Goal: Task Accomplishment & Management: Use online tool/utility

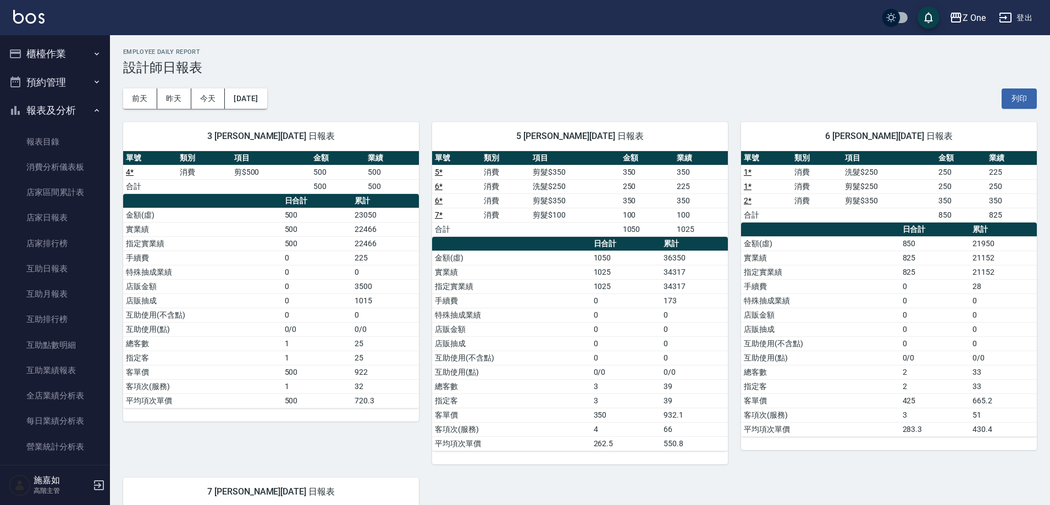
click at [93, 110] on icon "button" at bounding box center [96, 110] width 9 height 9
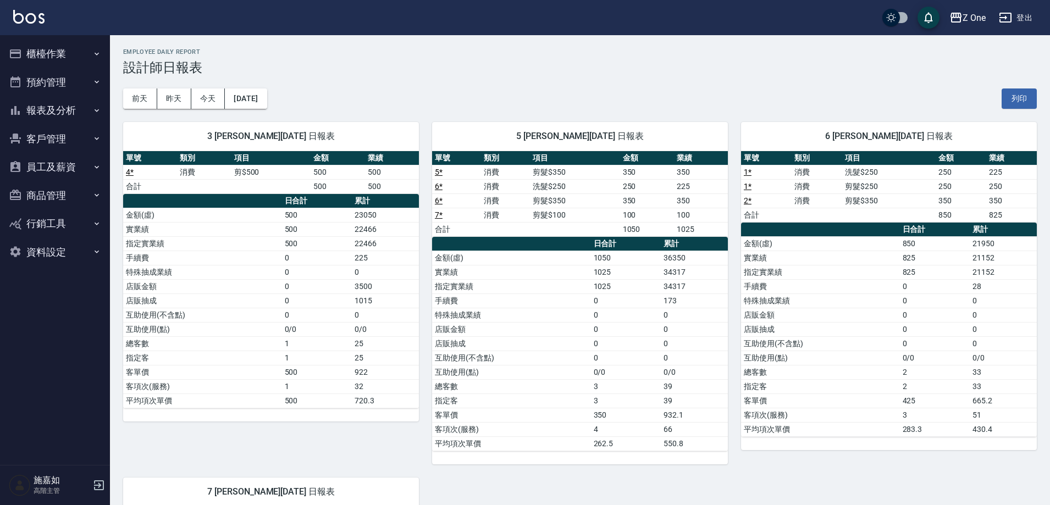
click at [77, 49] on button "櫃檯作業" at bounding box center [54, 54] width 101 height 29
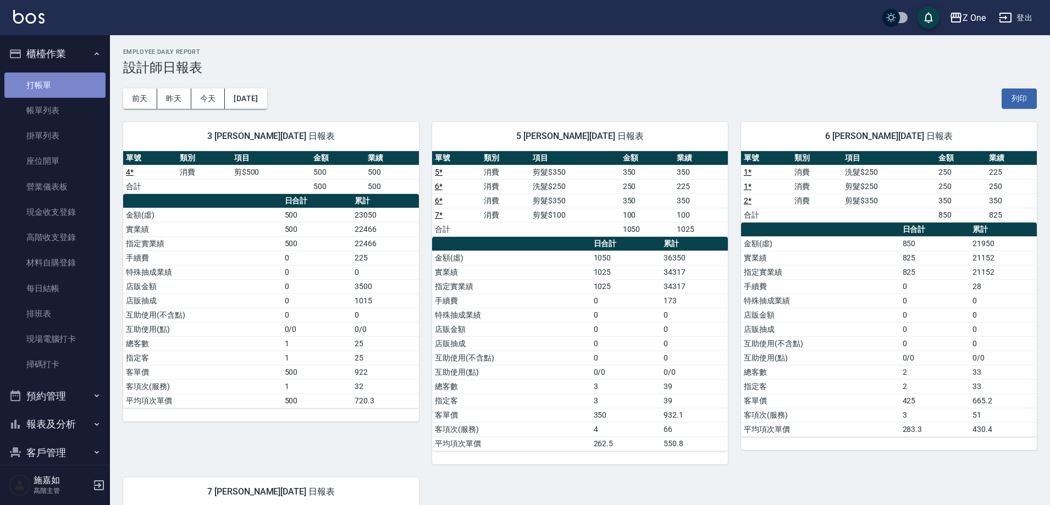
click at [61, 85] on link "打帳單" at bounding box center [54, 85] width 101 height 25
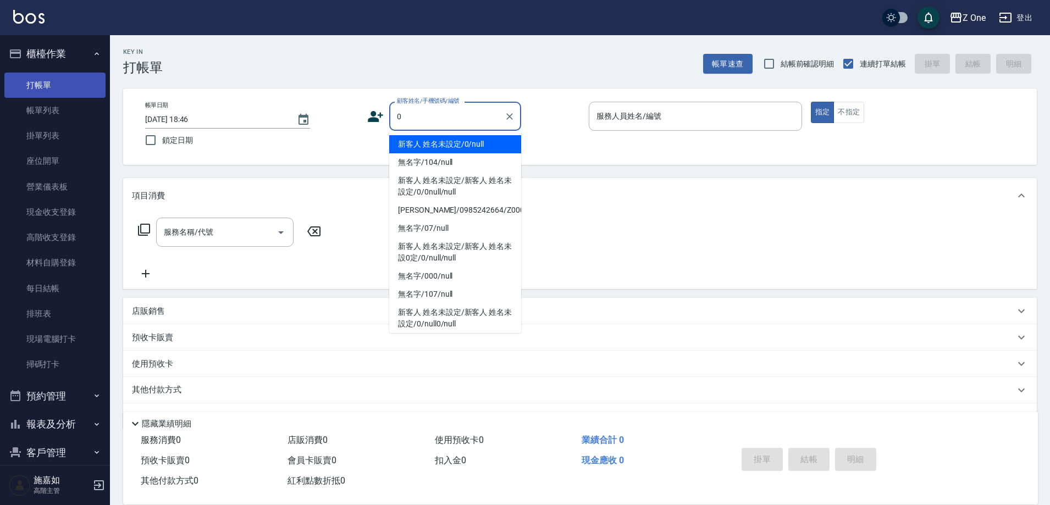
type input "新客人 姓名未設定/0/null"
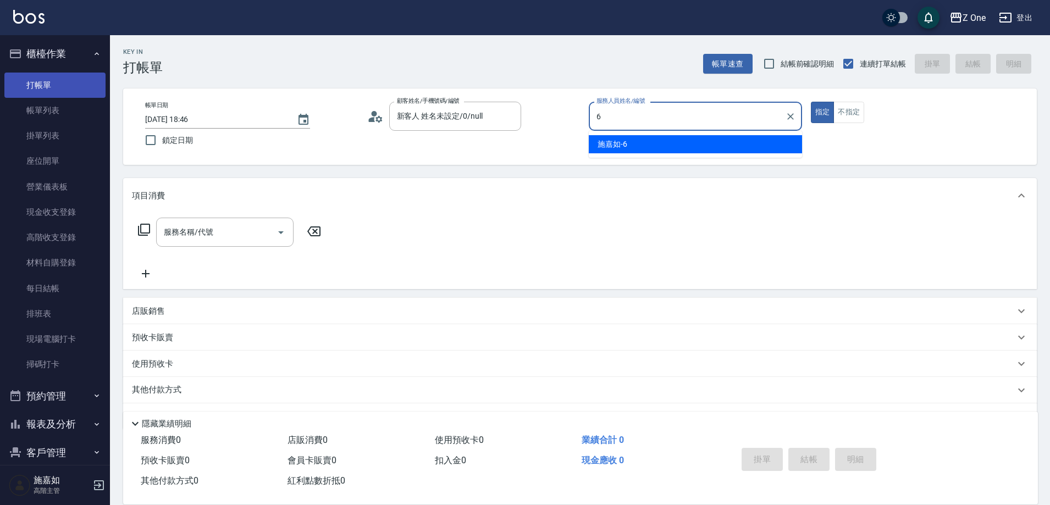
type input "[PERSON_NAME]-6"
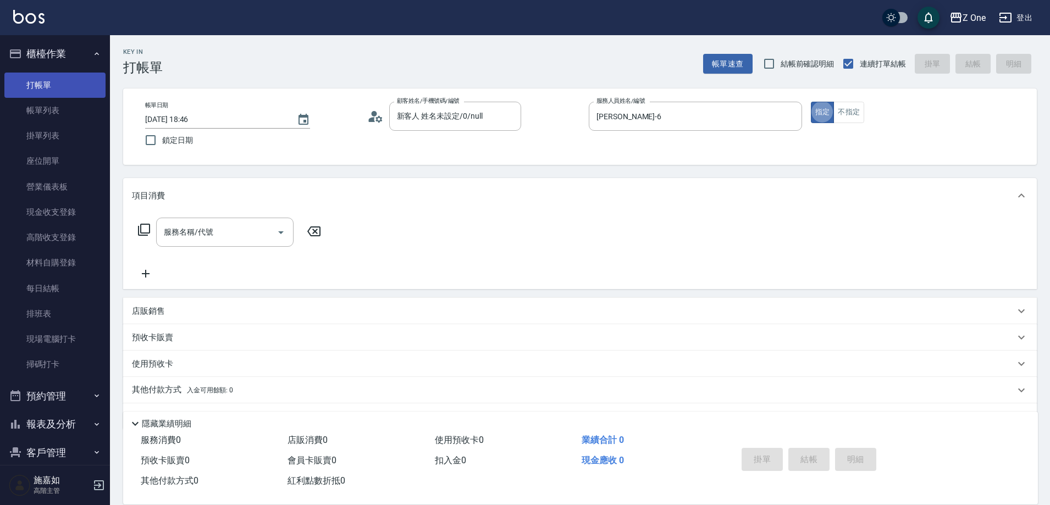
type button "true"
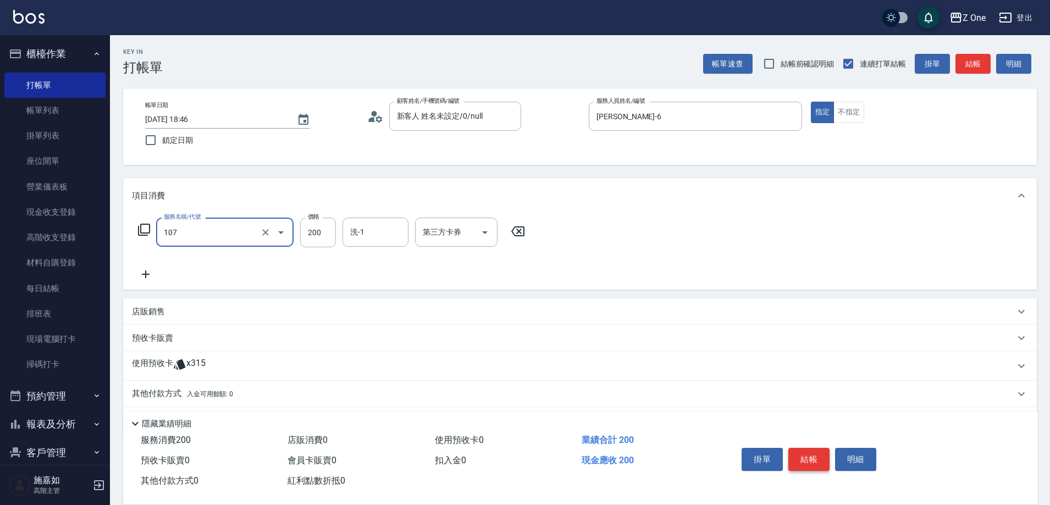
type input "洗髮$200(107)"
click at [808, 449] on button "結帳" at bounding box center [808, 459] width 41 height 23
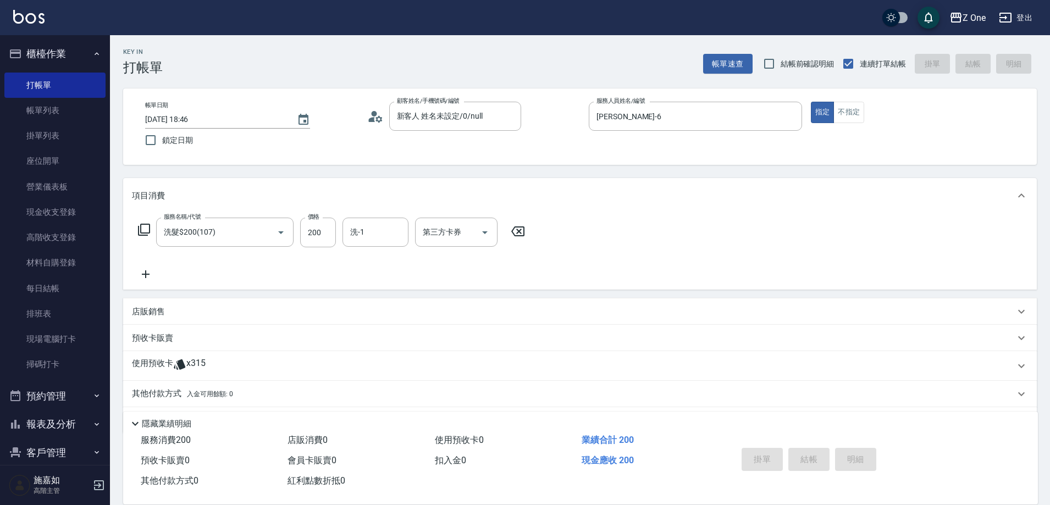
type input "[DATE] 18:47"
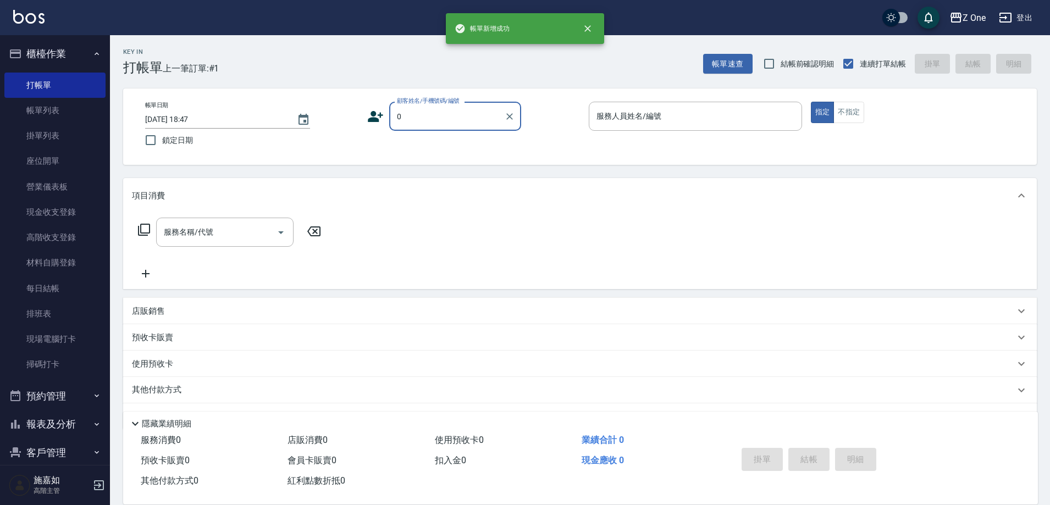
type input "新客人 姓名未設定/0/null"
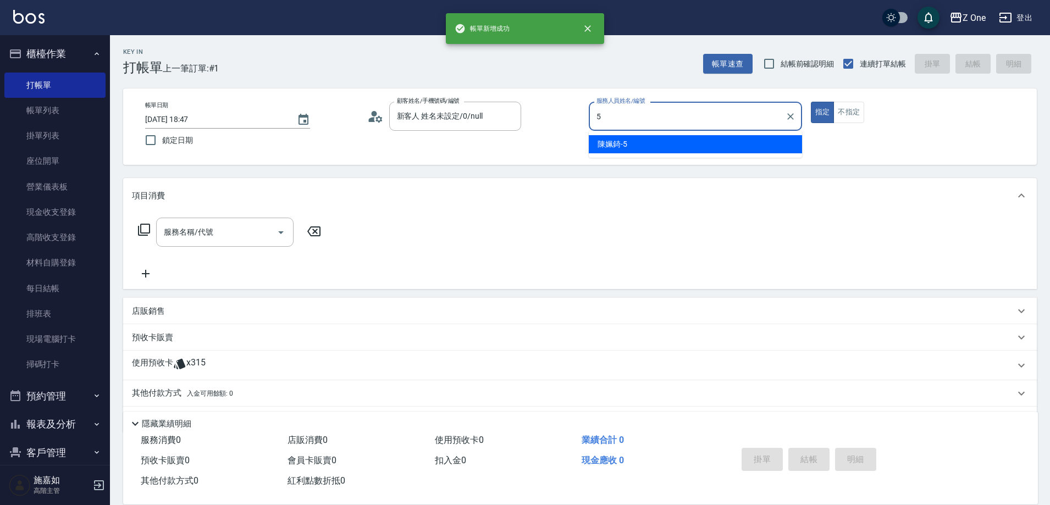
type input "[PERSON_NAME]-5"
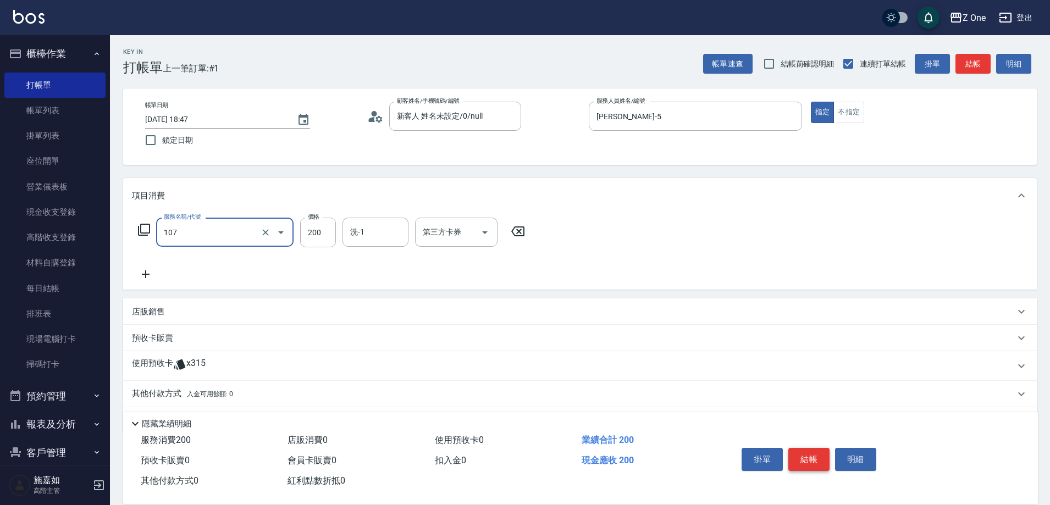
type input "洗髮$200(107)"
click at [808, 449] on button "結帳" at bounding box center [808, 459] width 41 height 23
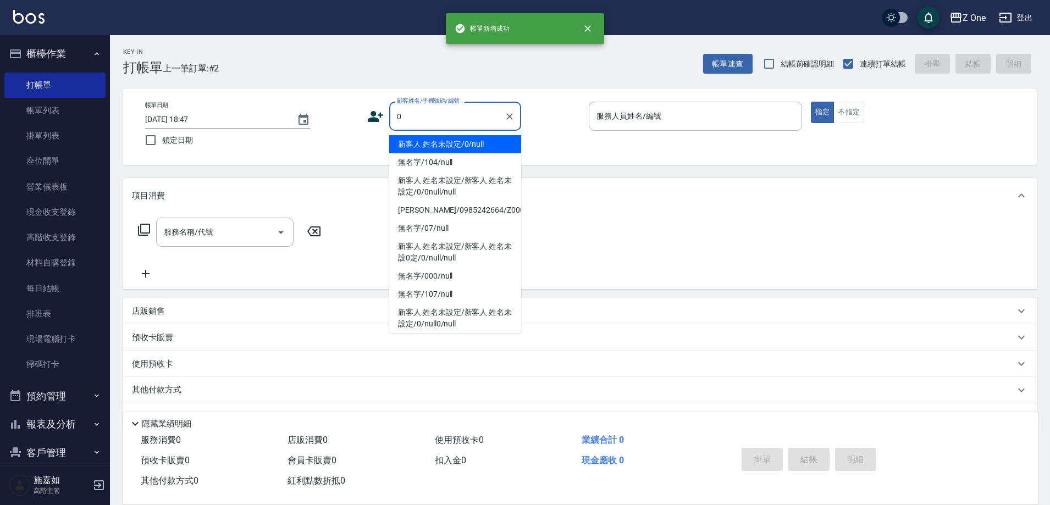
type input "新客人 姓名未設定/0/null"
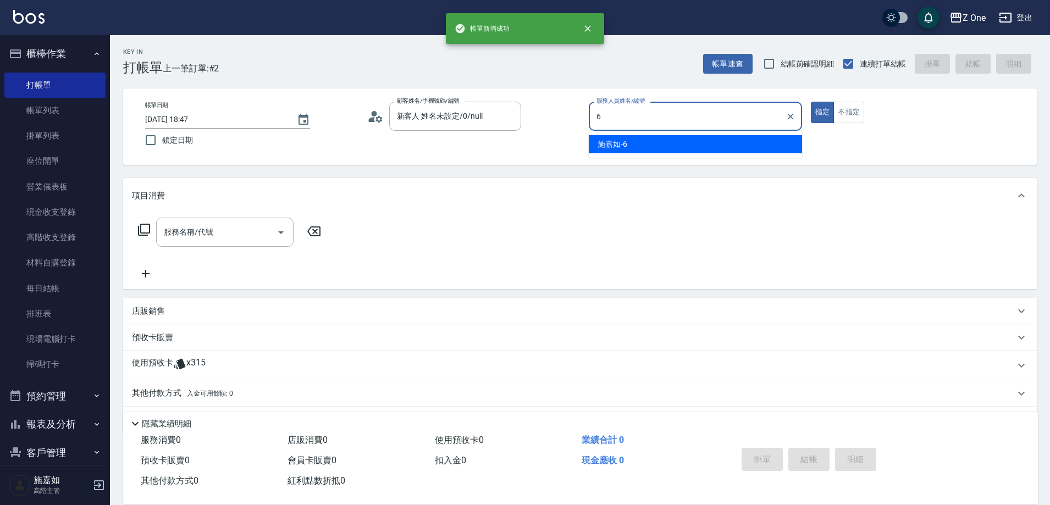
type input "[PERSON_NAME]-6"
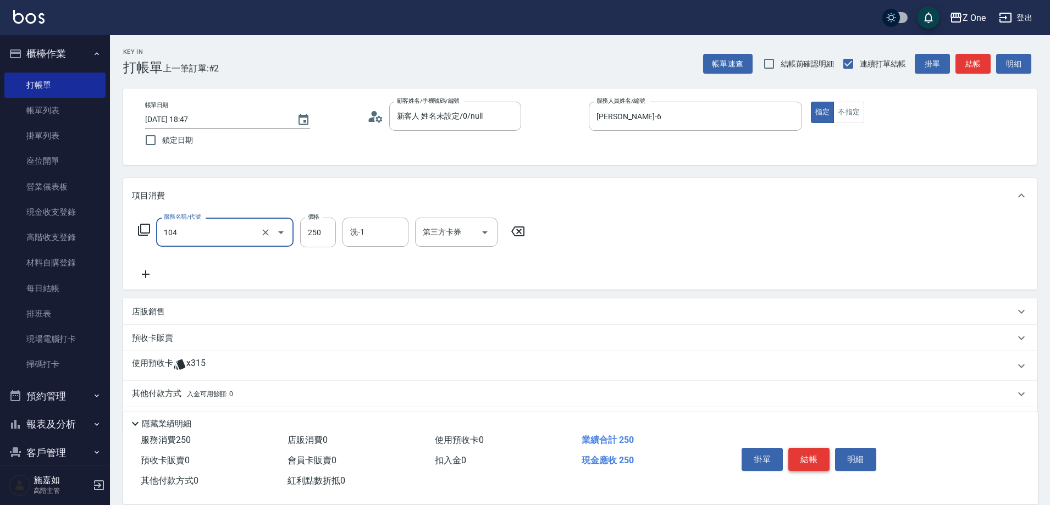
type input "洗髮$250(104)"
click at [808, 449] on button "結帳" at bounding box center [808, 459] width 41 height 23
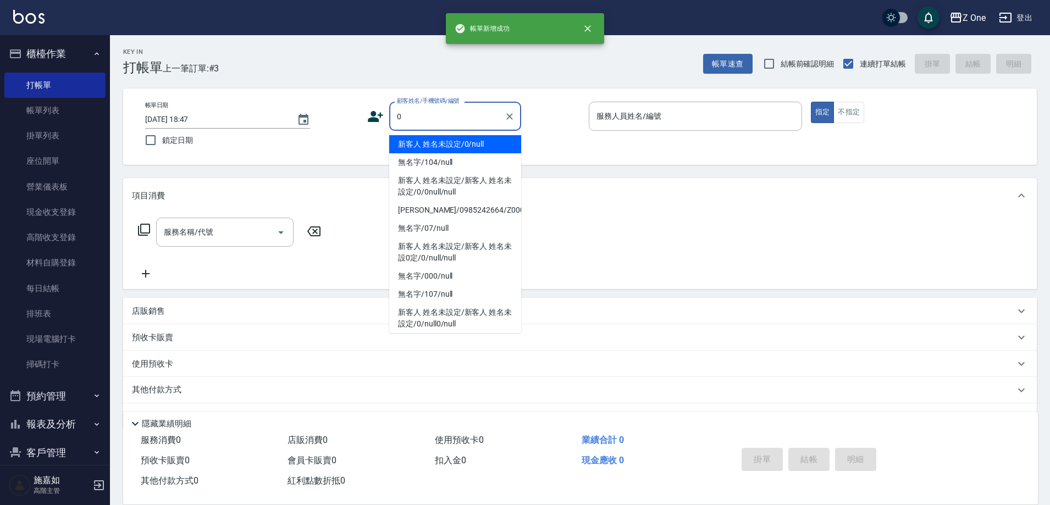
type input "新客人 姓名未設定/0/null"
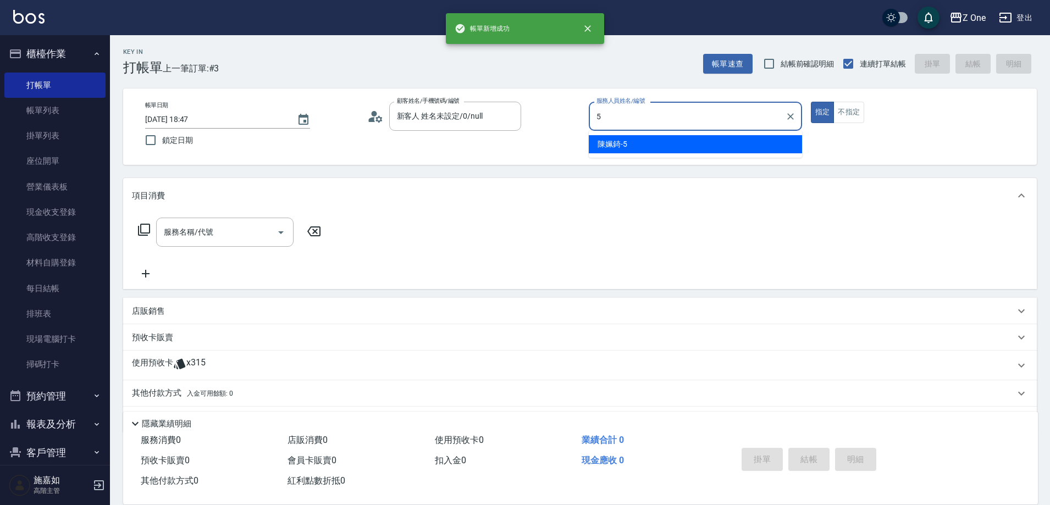
type input "[PERSON_NAME]-5"
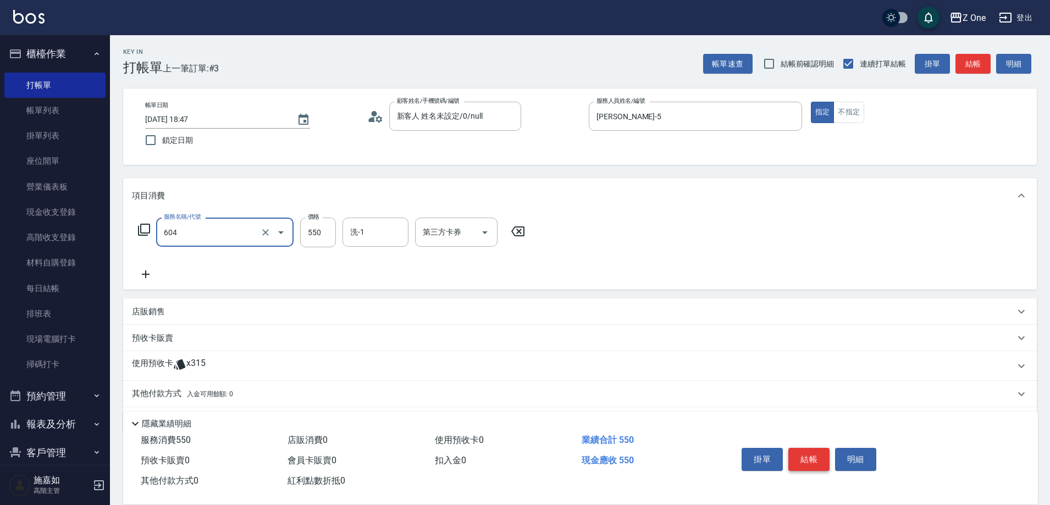
type input "Spa$550(604)"
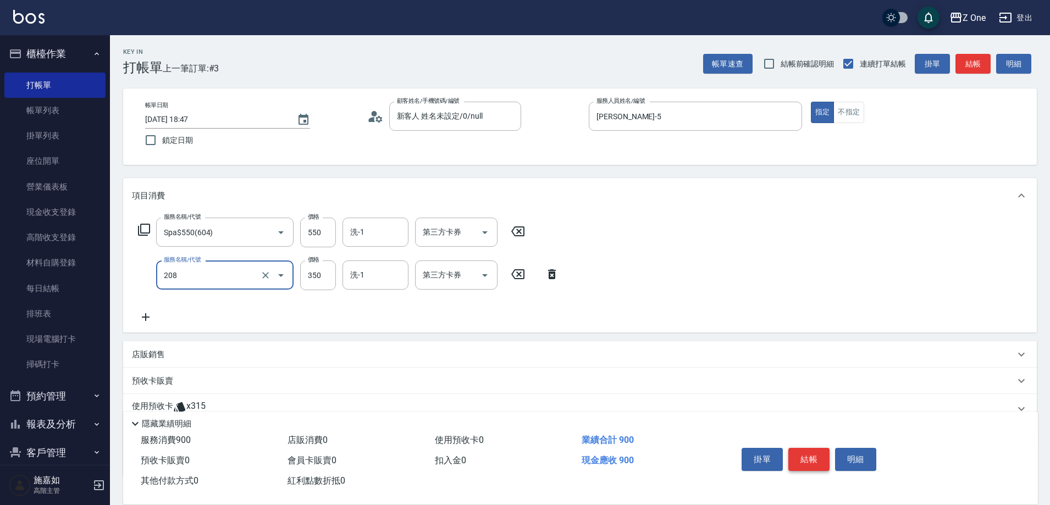
type input "剪髮$350(208)"
click at [808, 449] on button "結帳" at bounding box center [808, 459] width 41 height 23
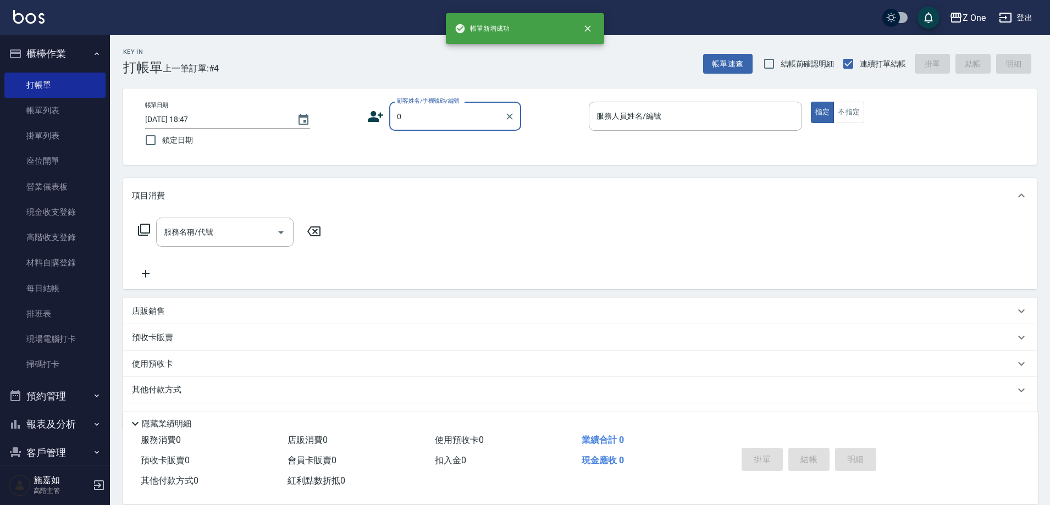
type input "新客人 姓名未設定/0/null"
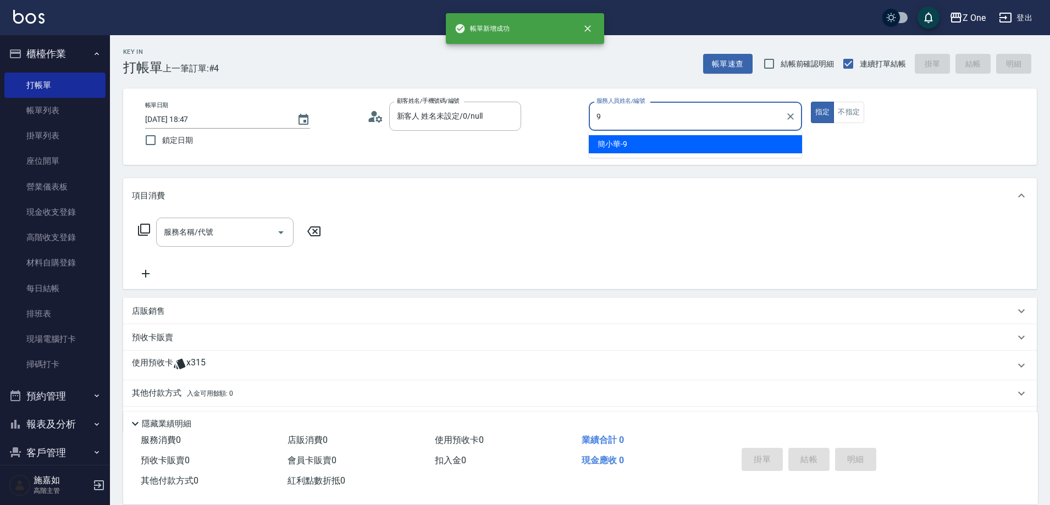
type input "[PERSON_NAME]-9"
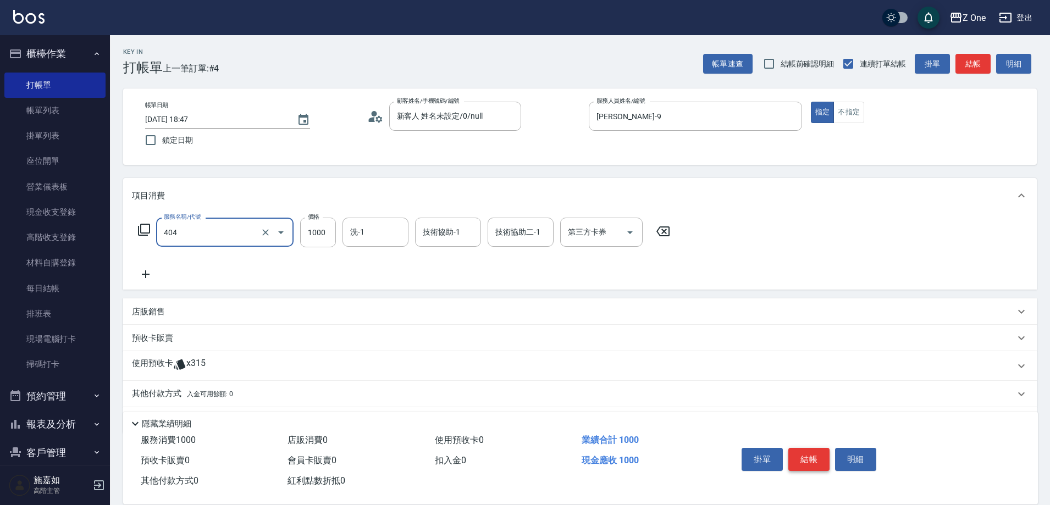
type input "染髮$1000(404)"
type input "2500"
click at [808, 449] on button "結帳" at bounding box center [808, 459] width 41 height 23
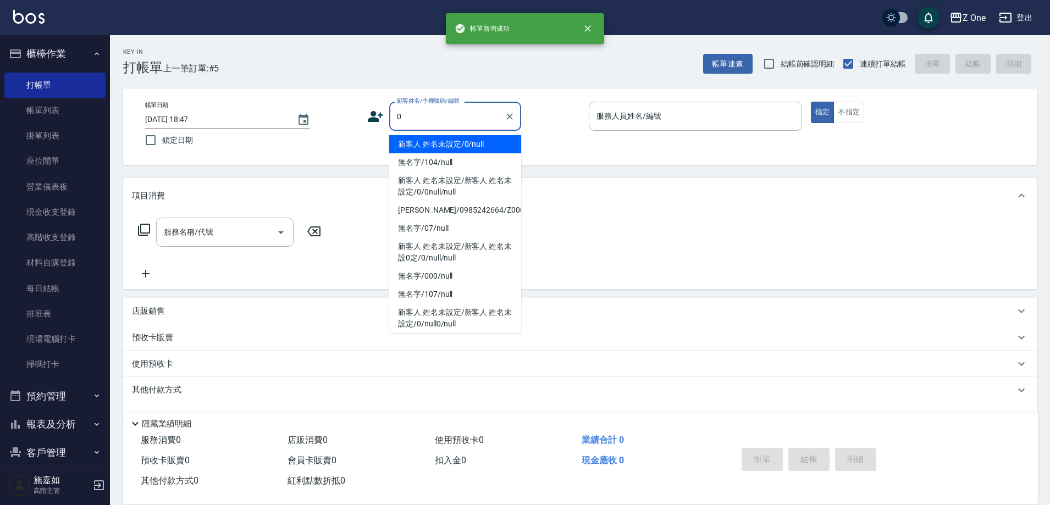
type input "新客人 姓名未設定/0/null"
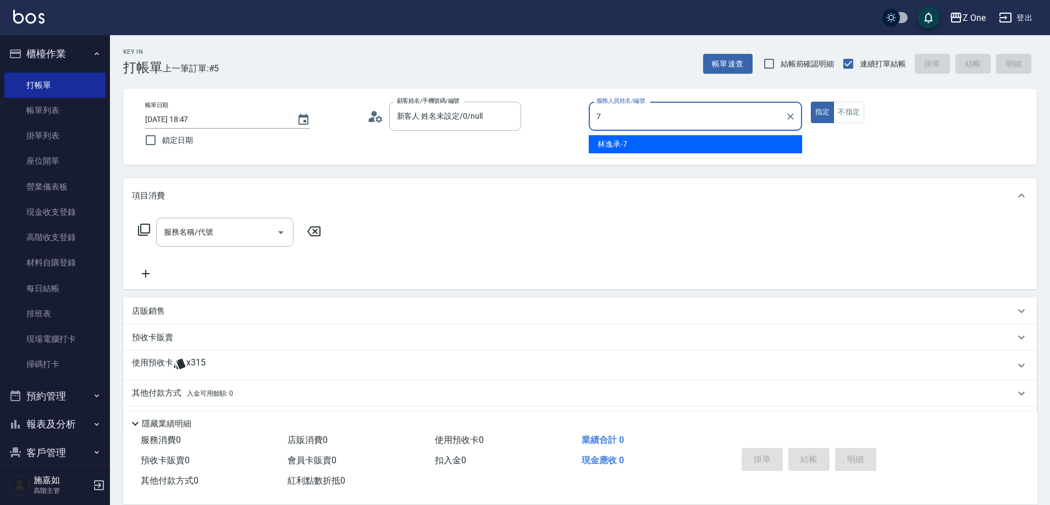
type input "[PERSON_NAME]-7"
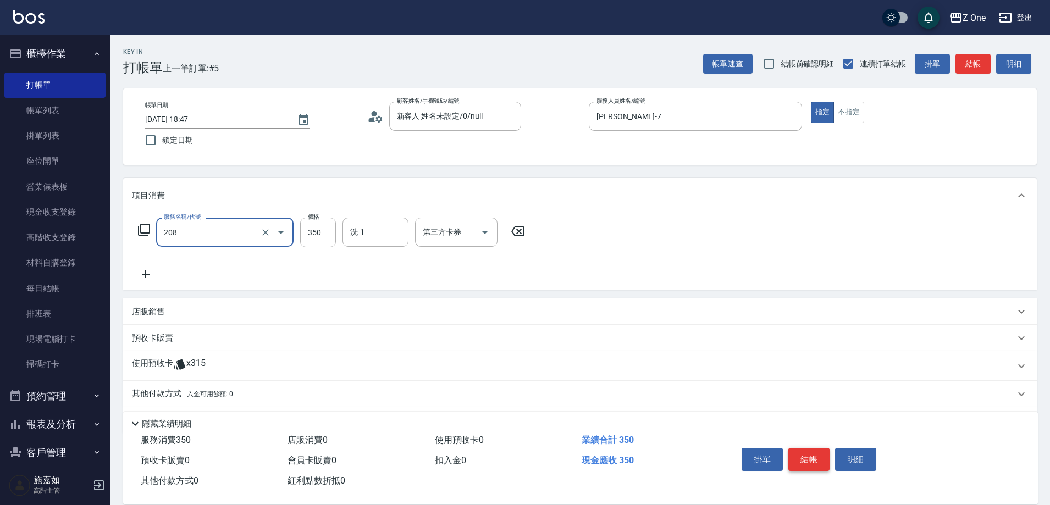
type input "剪髮$350(208)"
click at [808, 452] on button "結帳" at bounding box center [808, 459] width 41 height 23
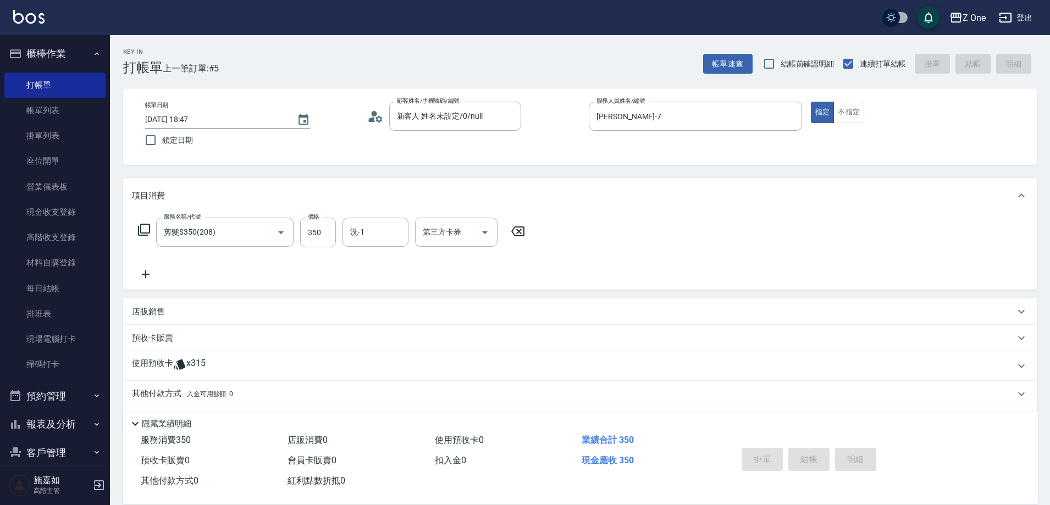
type input "[DATE] 18:48"
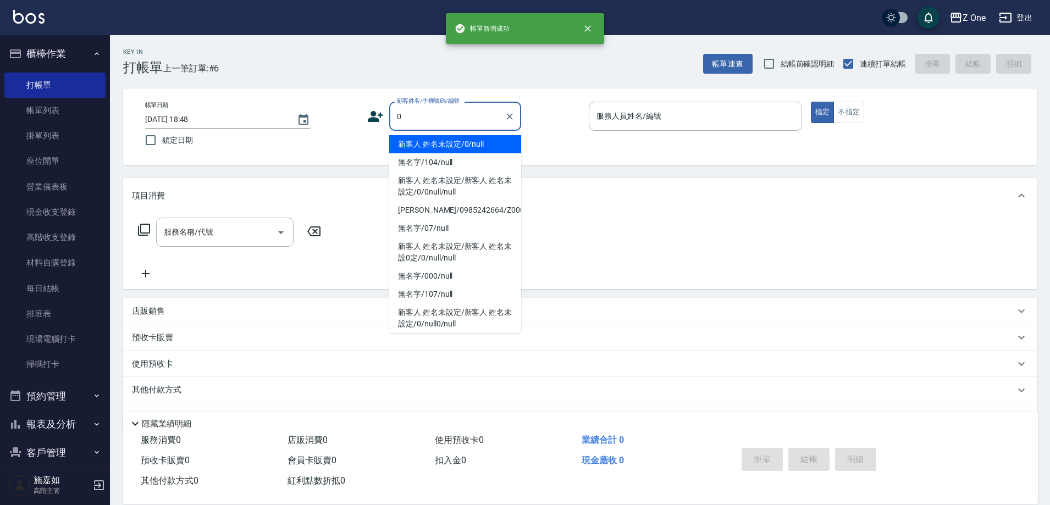
type input "新客人 姓名未設定/0/null"
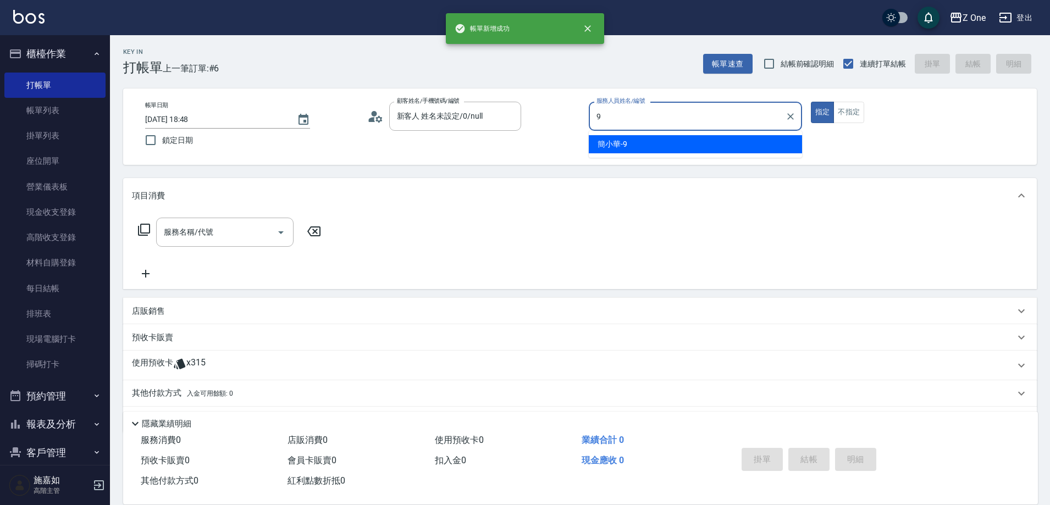
type input "[PERSON_NAME]-9"
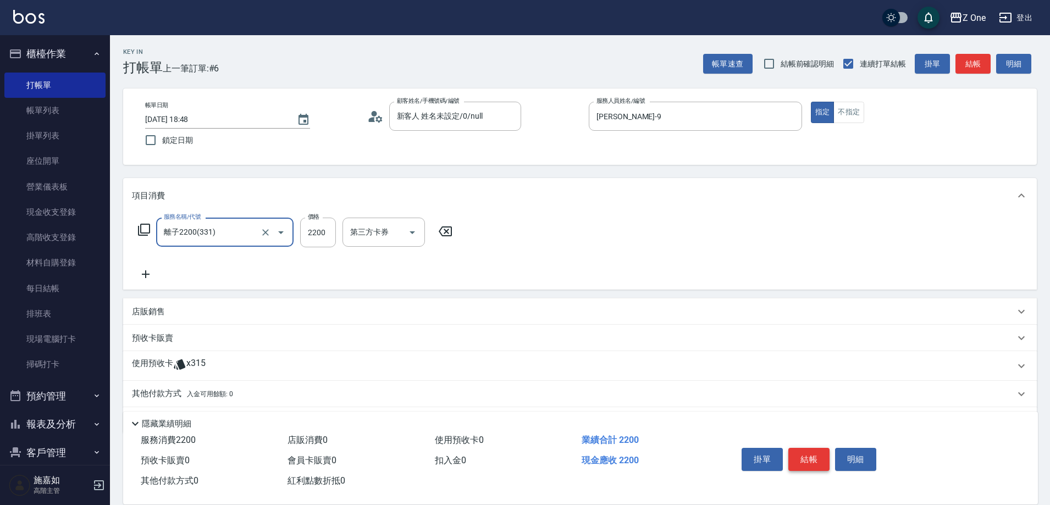
type input "離子2200(331)"
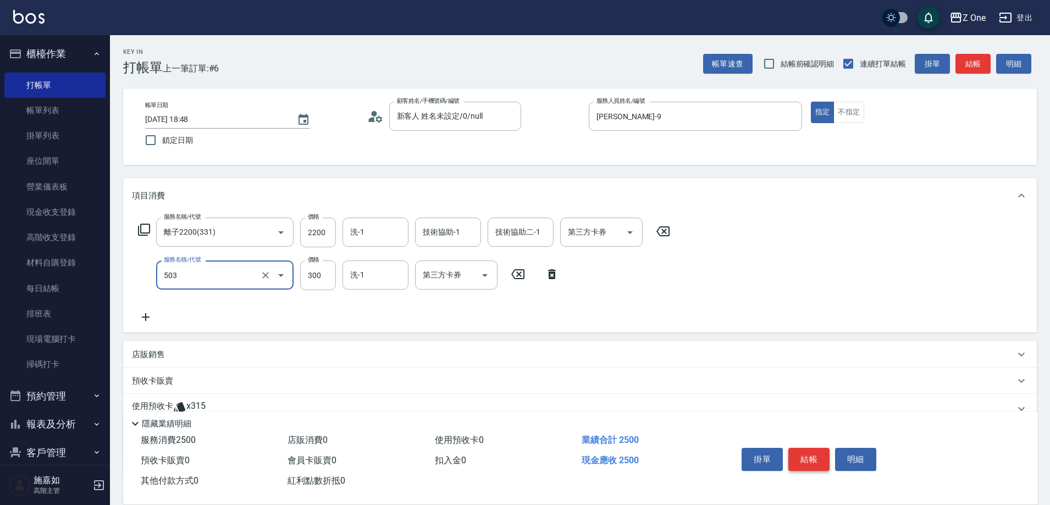
type input "護髮$300(503)"
click at [808, 452] on button "結帳" at bounding box center [808, 459] width 41 height 23
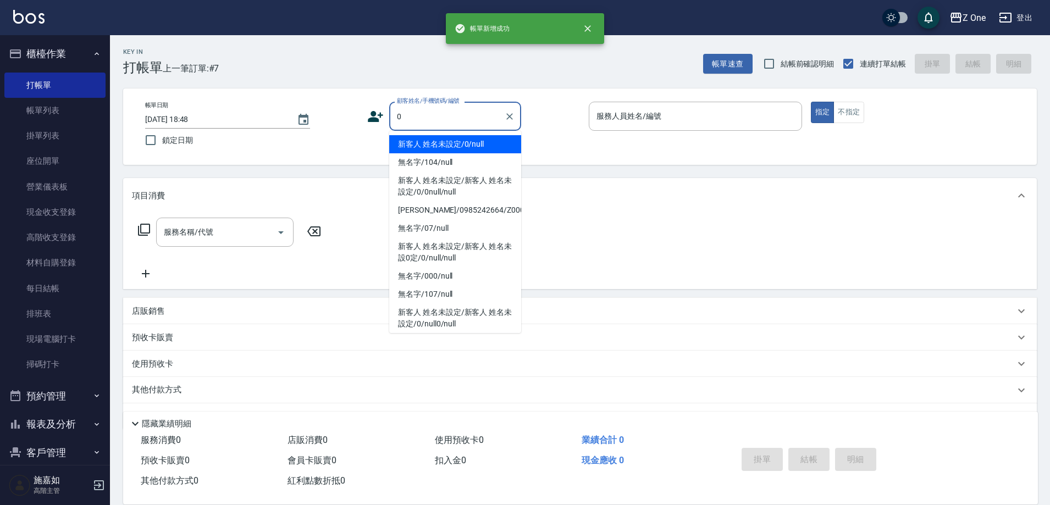
type input "新客人 姓名未設定/0/null"
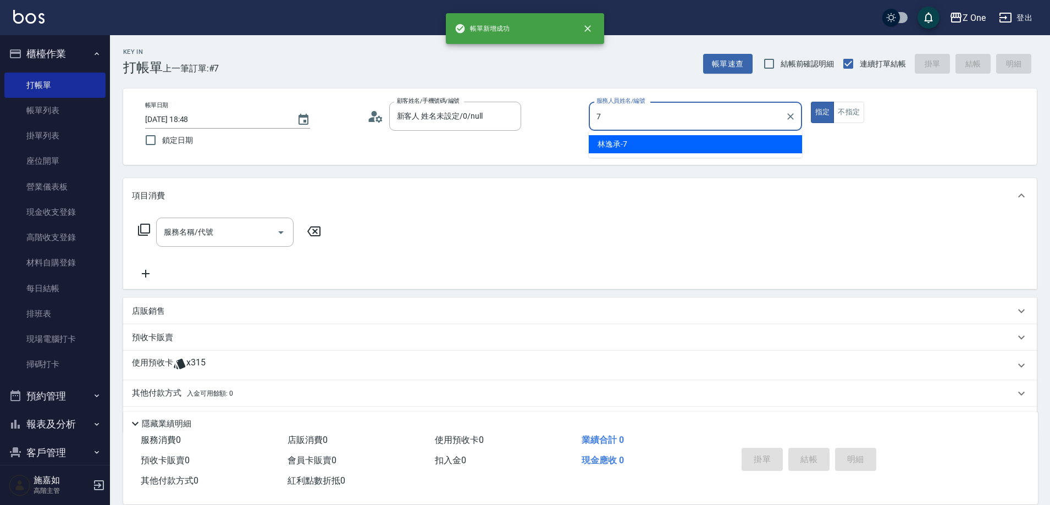
type input "[PERSON_NAME]-7"
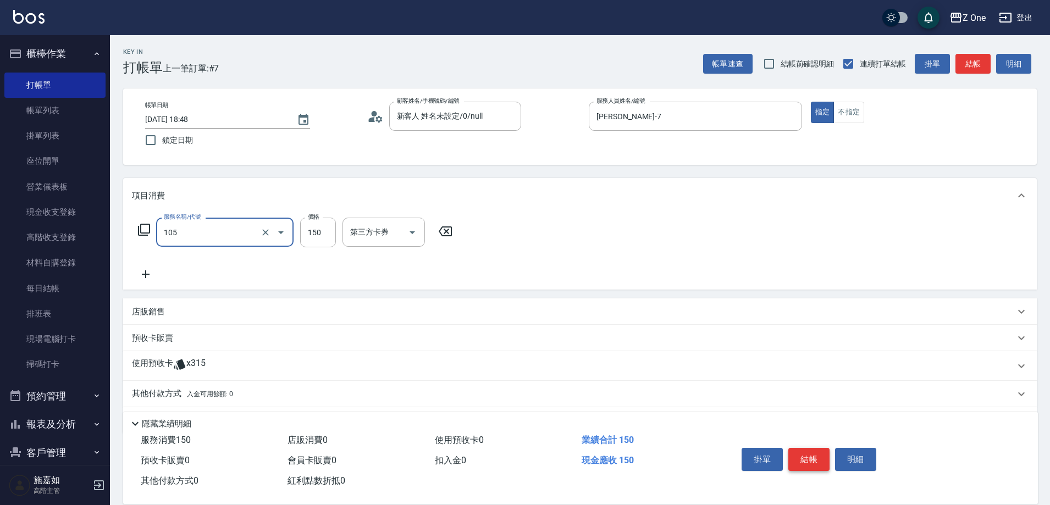
type input "洗髮$150(105)"
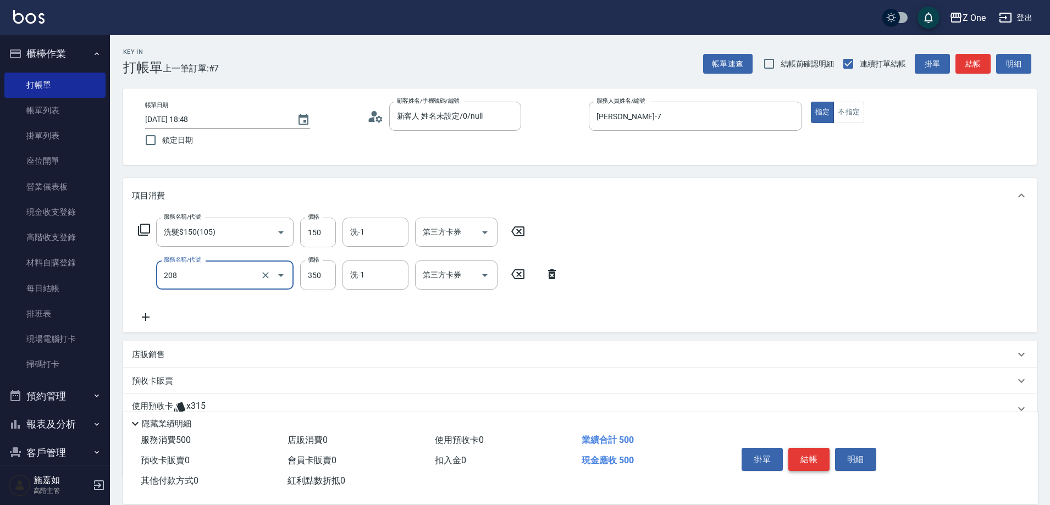
type input "剪髮$350(208)"
click at [808, 452] on button "結帳" at bounding box center [808, 459] width 41 height 23
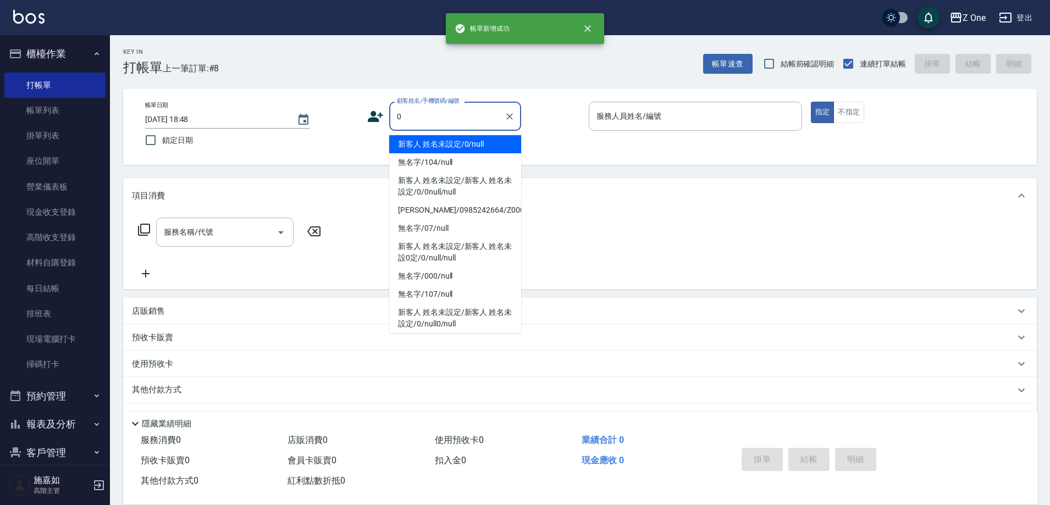
type input "新客人 姓名未設定/0/null"
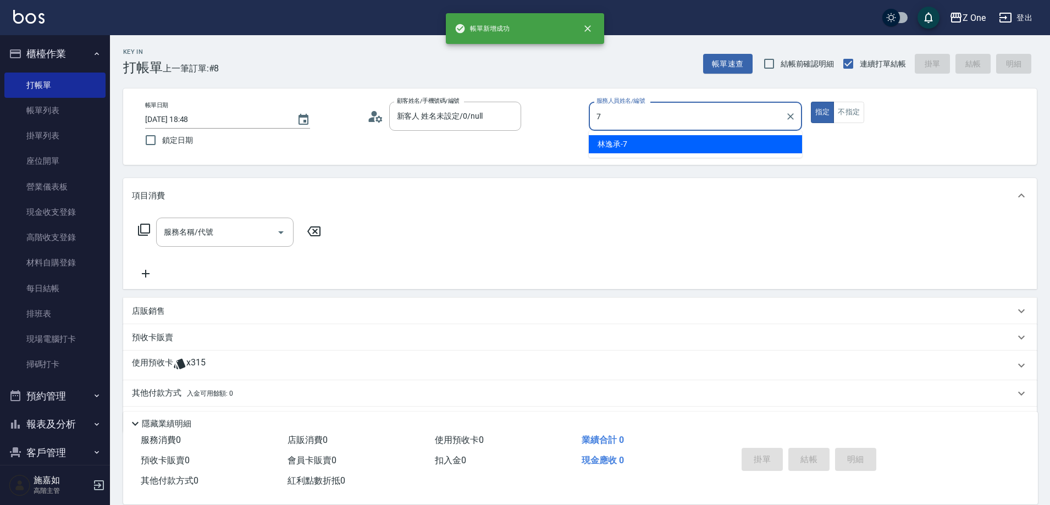
type input "[PERSON_NAME]-7"
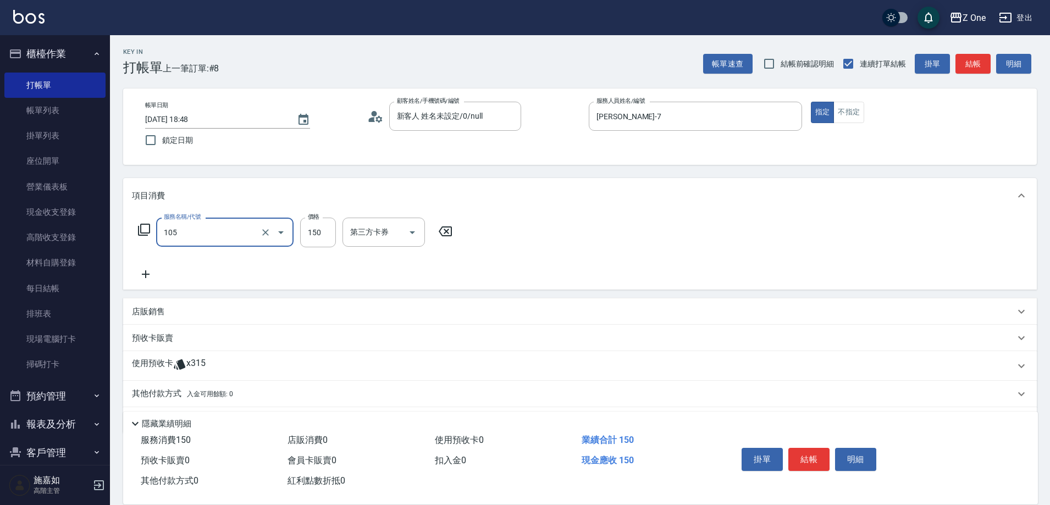
type input "洗髮$150(105)"
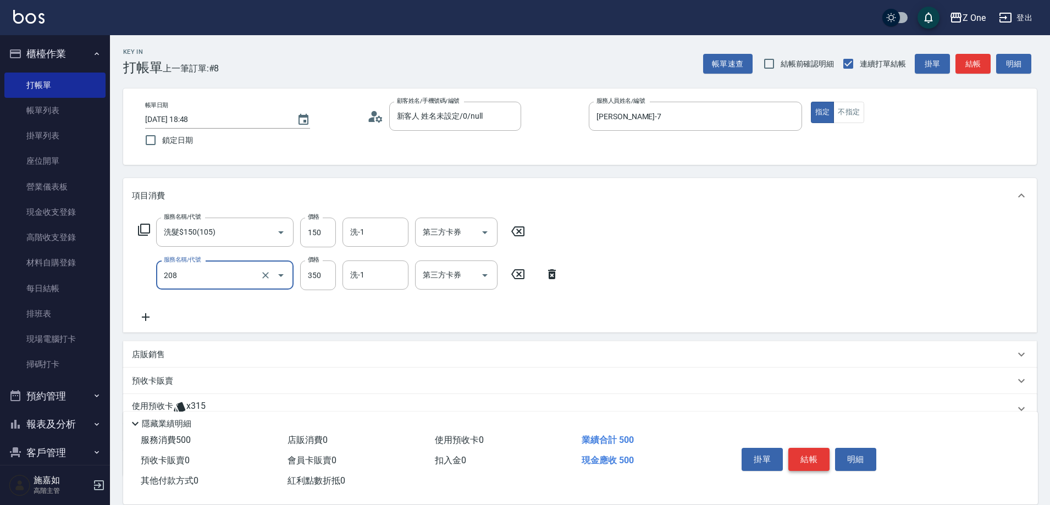
type input "剪髮$350(208)"
click at [804, 453] on button "結帳" at bounding box center [808, 459] width 41 height 23
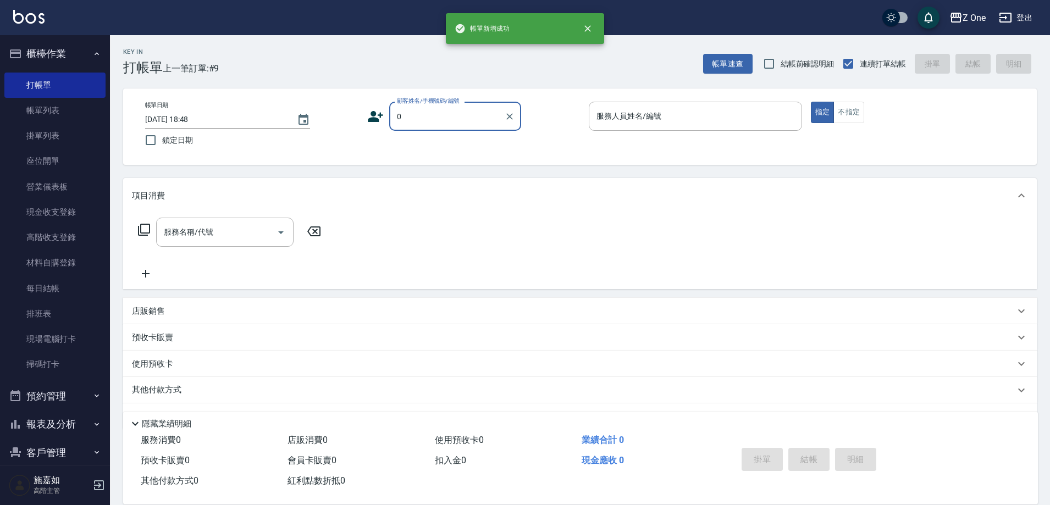
type input "新客人 姓名未設定/0/null"
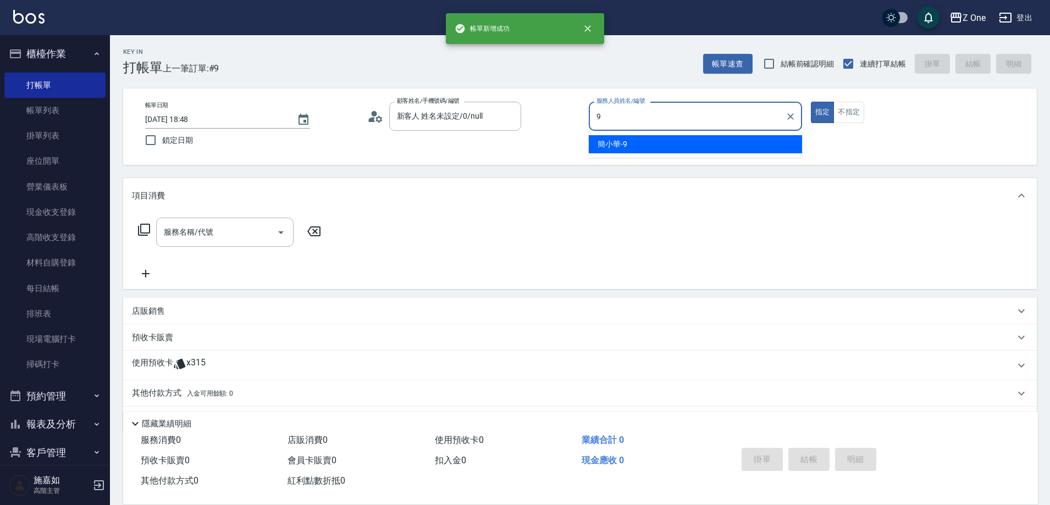
type input "[PERSON_NAME]-9"
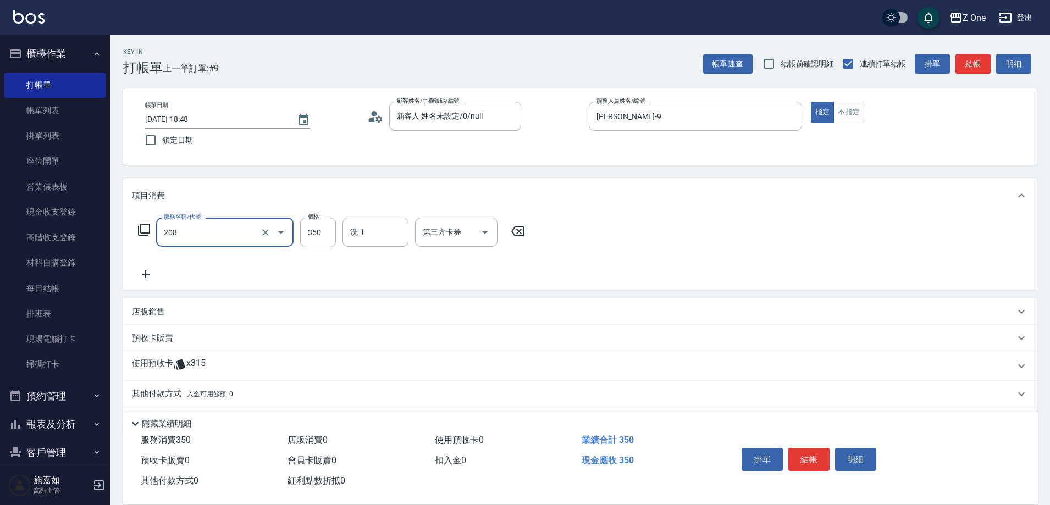
type input "剪髮$350(208)"
type input "550"
click at [815, 452] on button "結帳" at bounding box center [808, 459] width 41 height 23
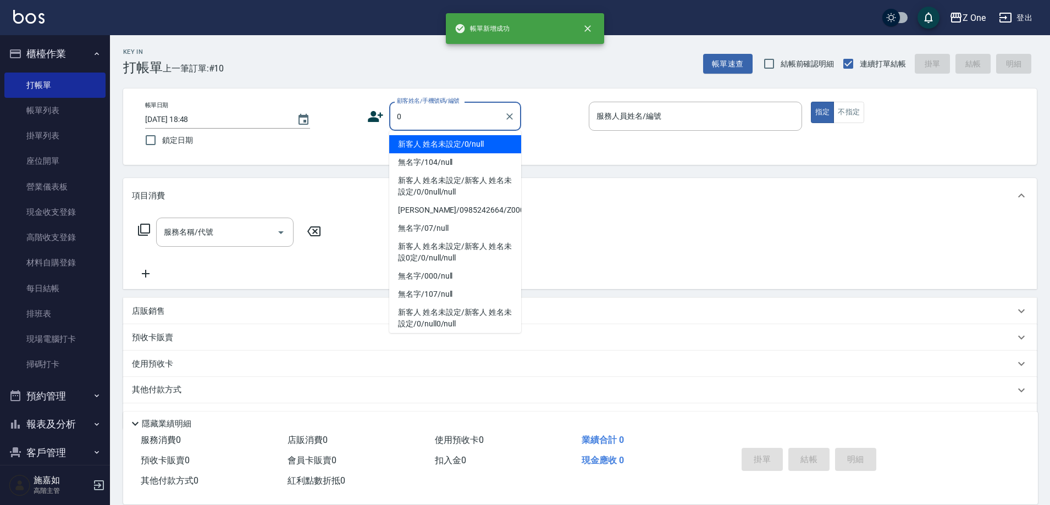
type input "新客人 姓名未設定/0/null"
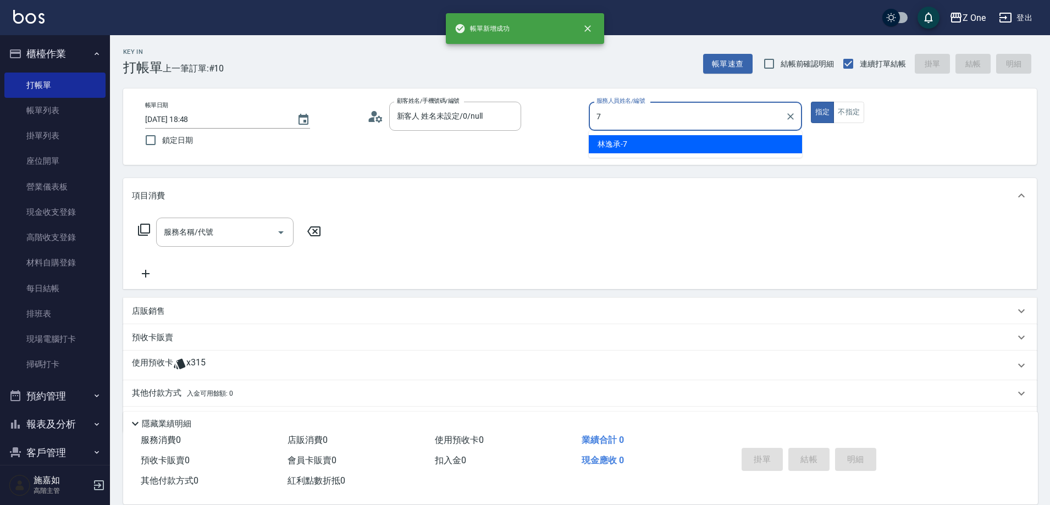
type input "[PERSON_NAME]-7"
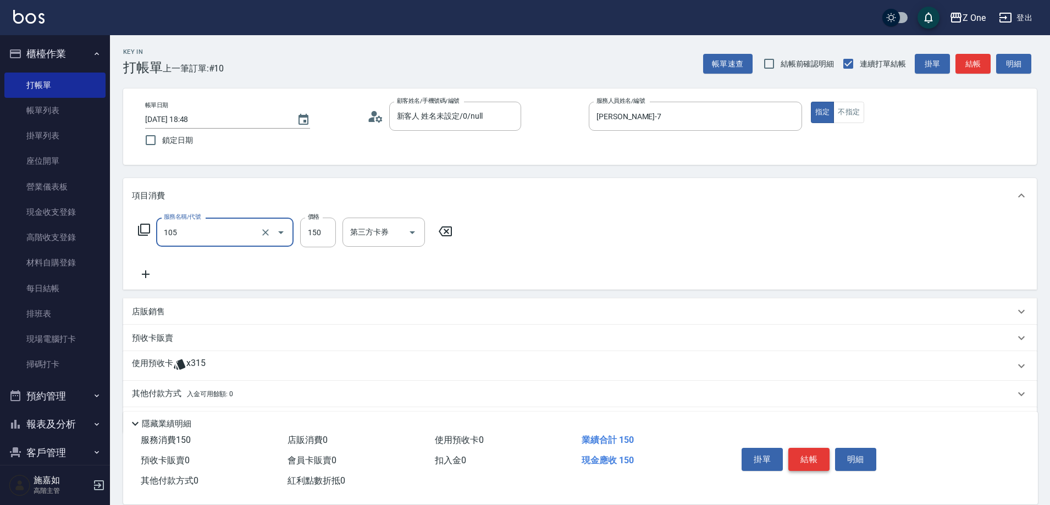
type input "洗髮$150(105)"
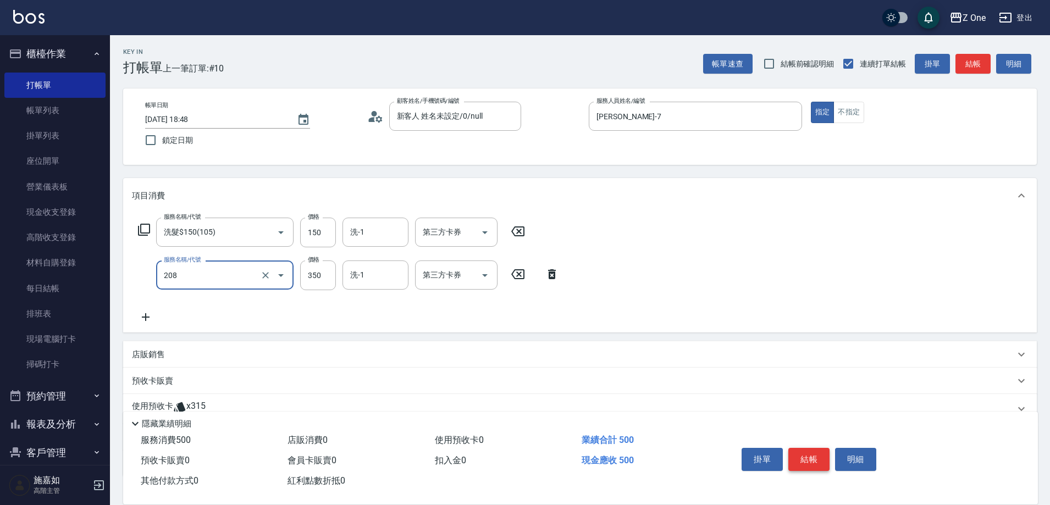
type input "剪髮$350(208)"
click at [813, 452] on button "結帳" at bounding box center [808, 459] width 41 height 23
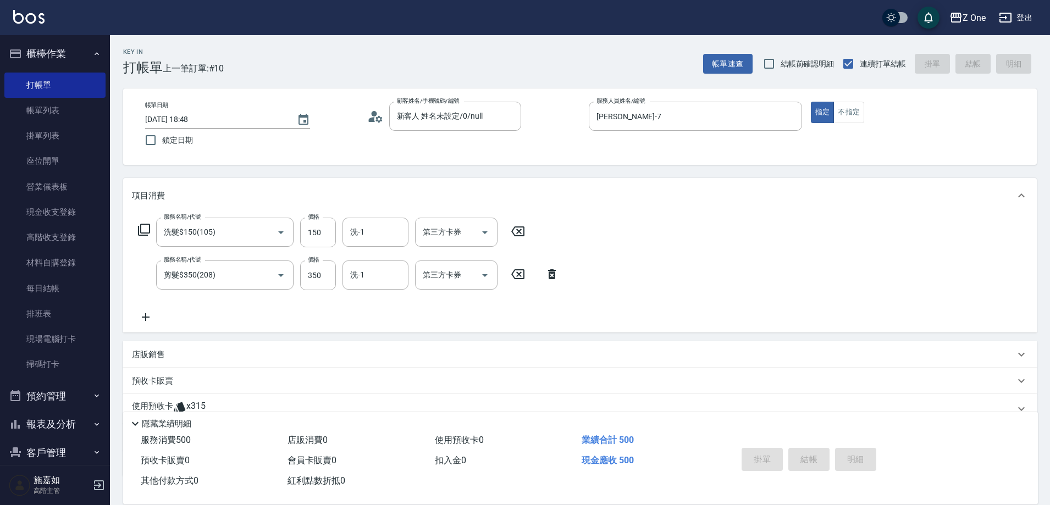
type input "[DATE] 18:49"
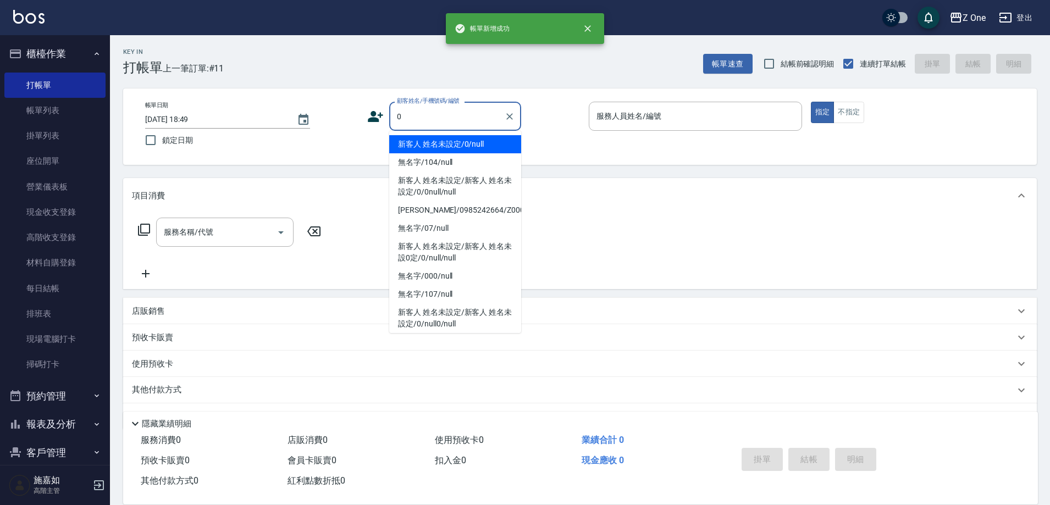
type input "新客人 姓名未設定/0/null"
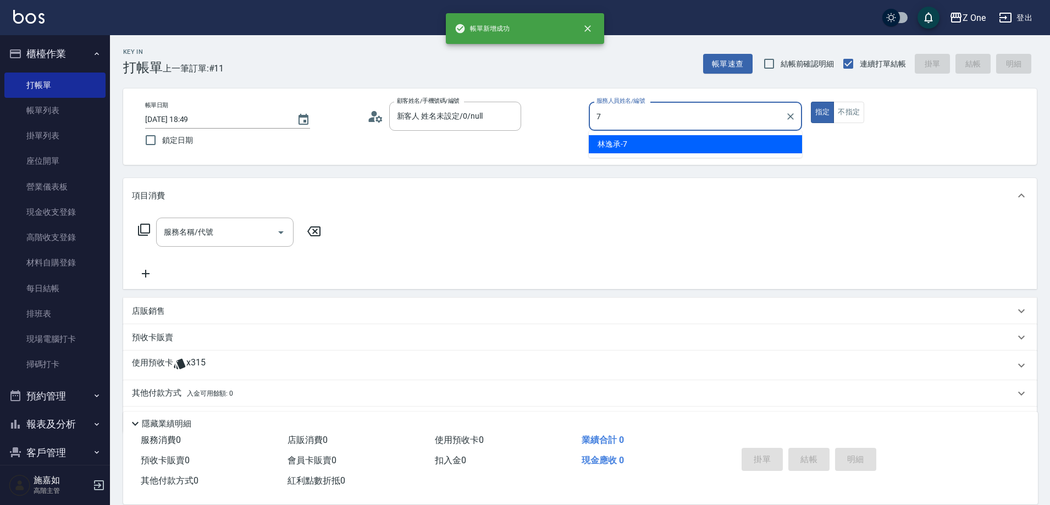
type input "[PERSON_NAME]-7"
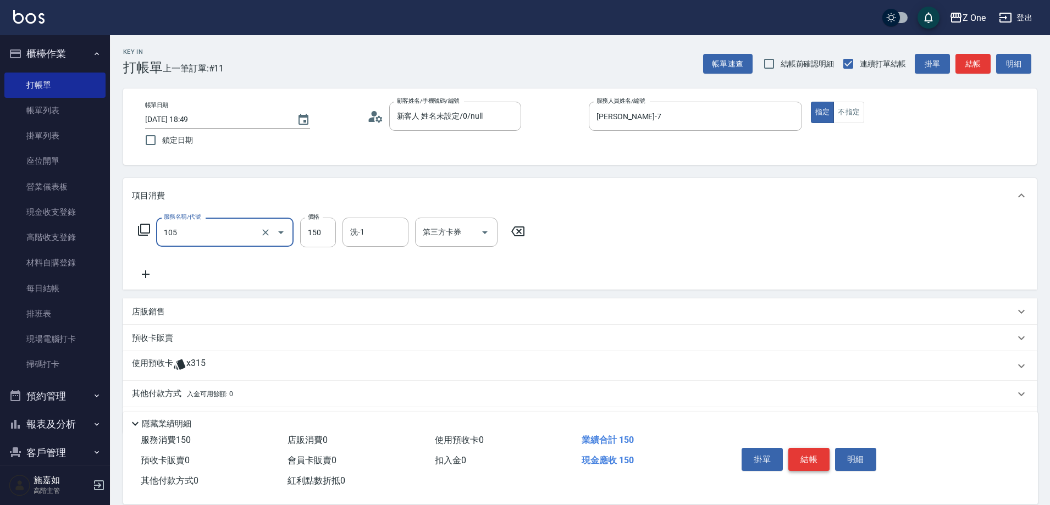
type input "洗髮$150(105)"
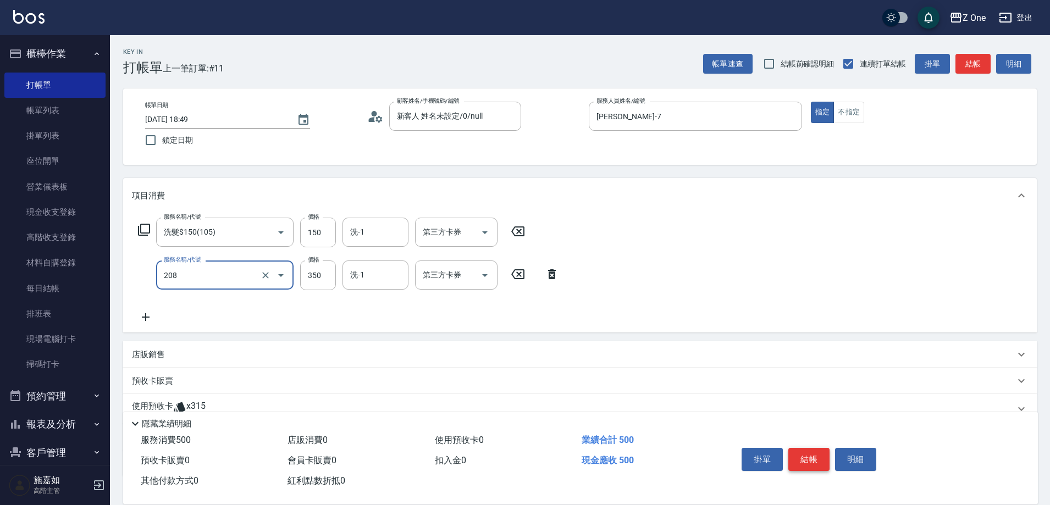
type input "剪髮$350(208)"
click at [813, 452] on button "結帳" at bounding box center [808, 459] width 41 height 23
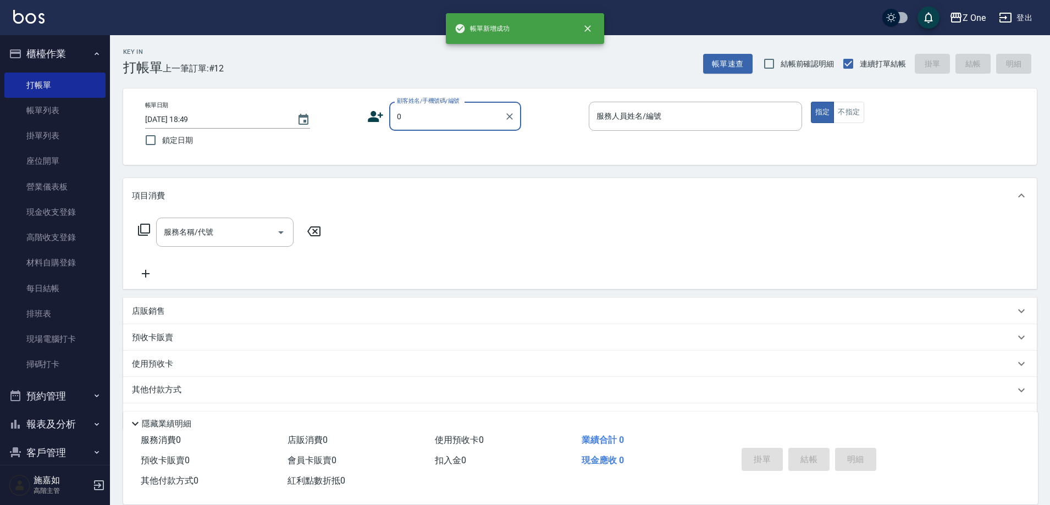
type input "新客人 姓名未設定/0/null"
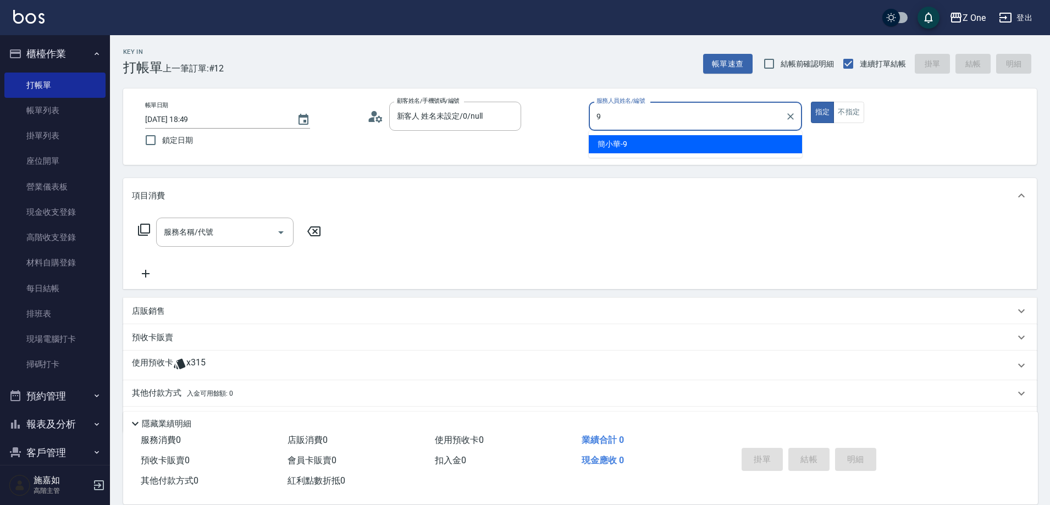
type input "[PERSON_NAME]-9"
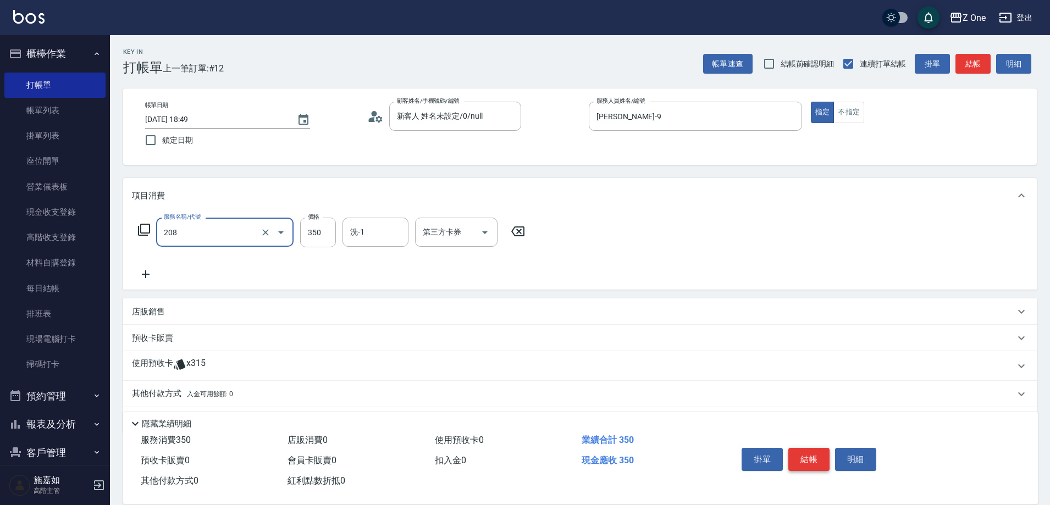
type input "剪髮$350(208)"
click at [813, 452] on button "結帳" at bounding box center [808, 459] width 41 height 23
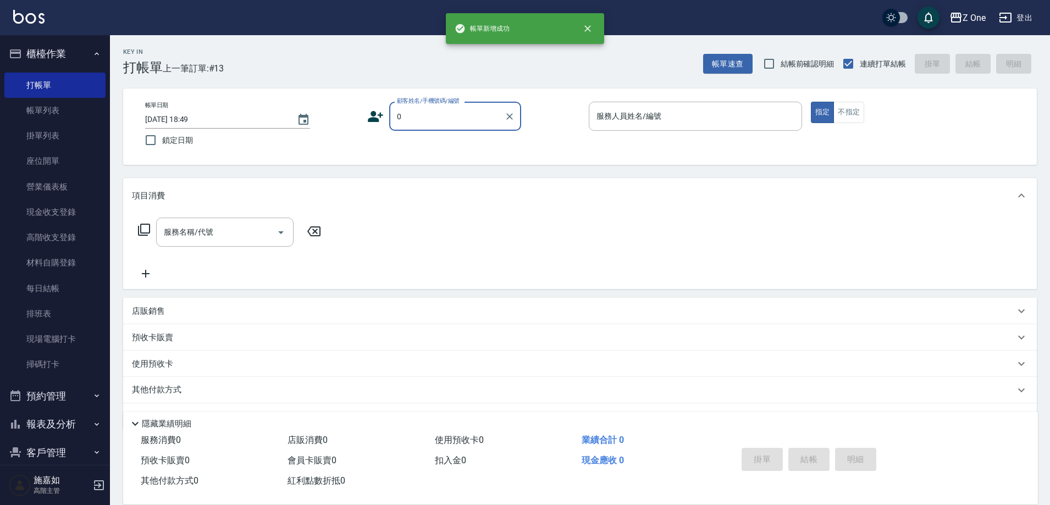
type input "新客人 姓名未設定/0/null"
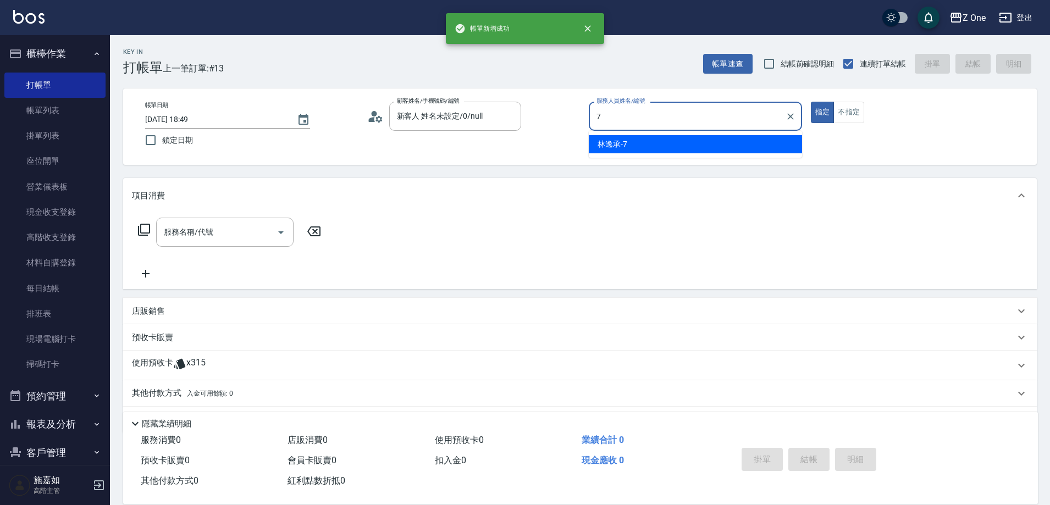
type input "[PERSON_NAME]-7"
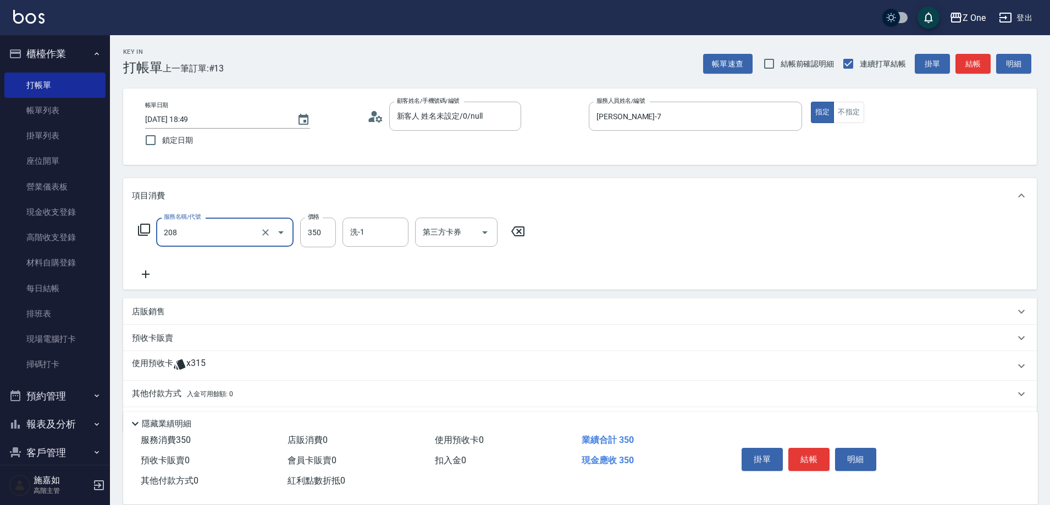
type input "剪髮$350(208)"
click at [813, 451] on button "結帳" at bounding box center [808, 459] width 41 height 23
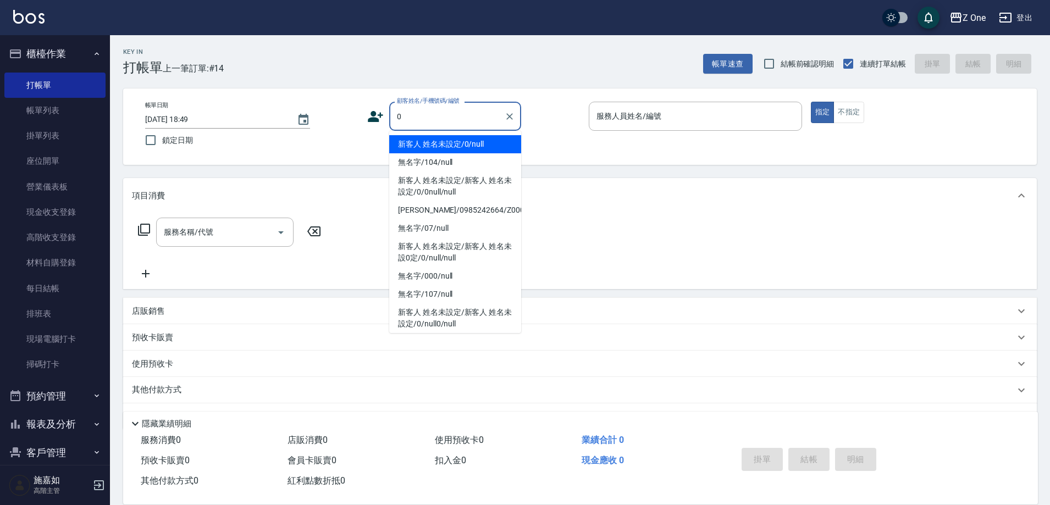
type input "新客人 姓名未設定/0/null"
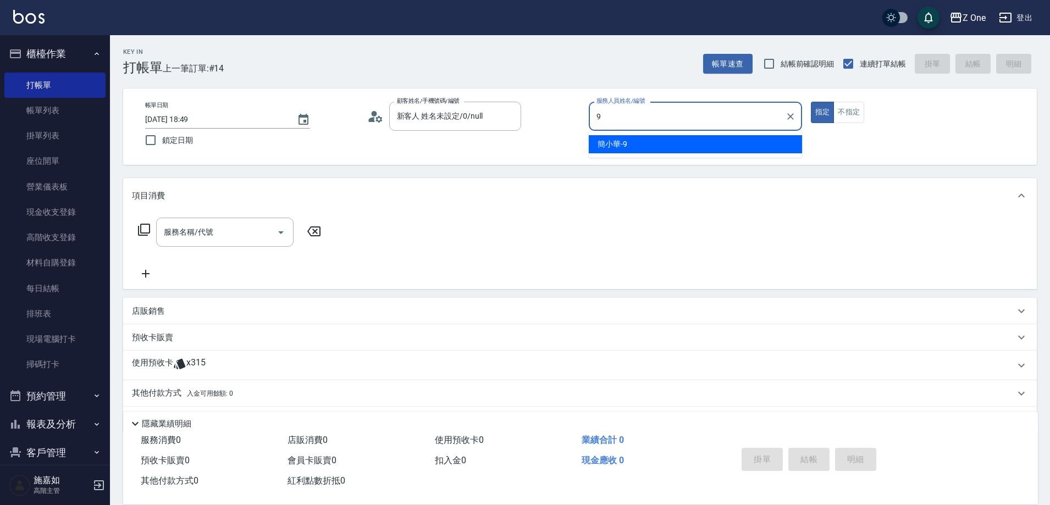
type input "[PERSON_NAME]-9"
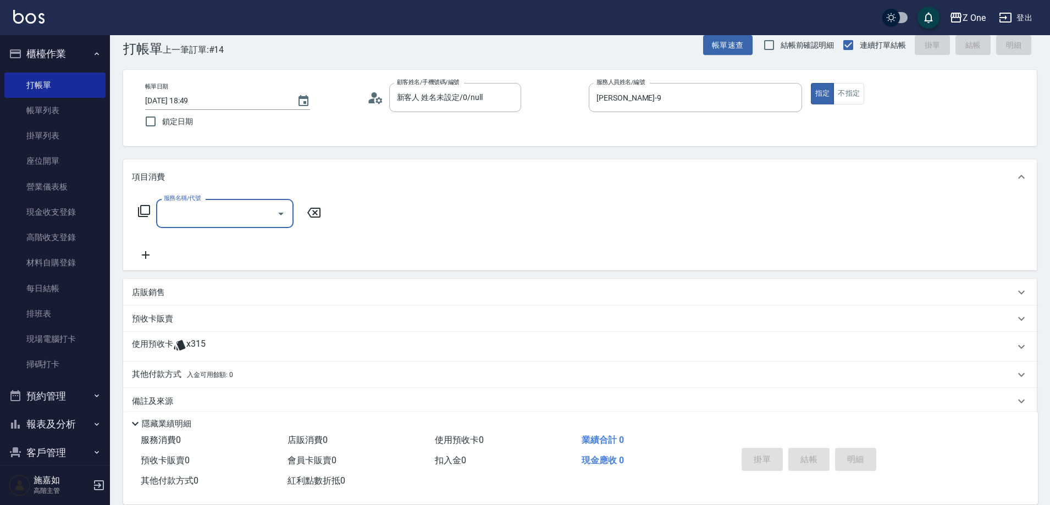
scroll to position [34, 0]
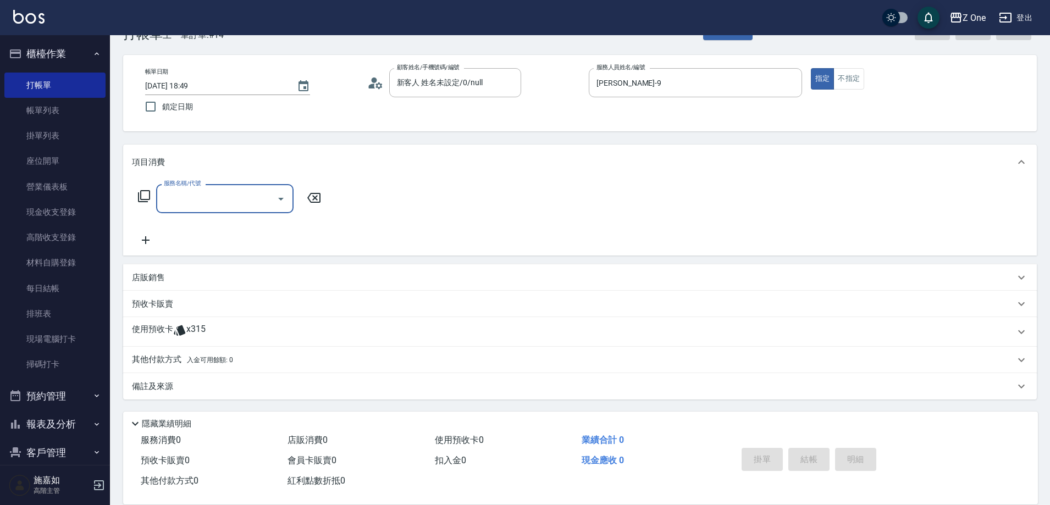
click at [162, 304] on p "預收卡販賣" at bounding box center [152, 305] width 41 height 12
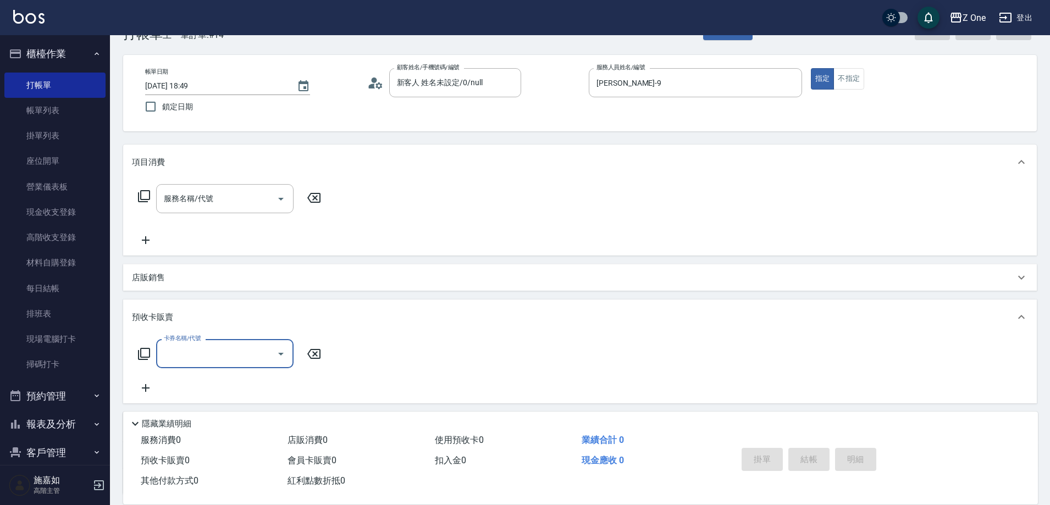
scroll to position [0, 0]
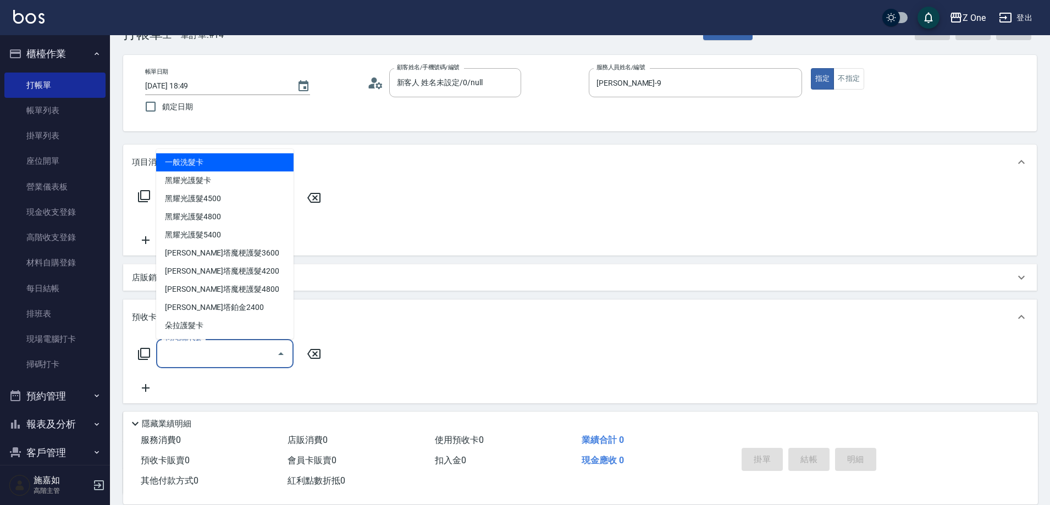
click at [175, 355] on input "卡券名稱/代號" at bounding box center [216, 353] width 111 height 19
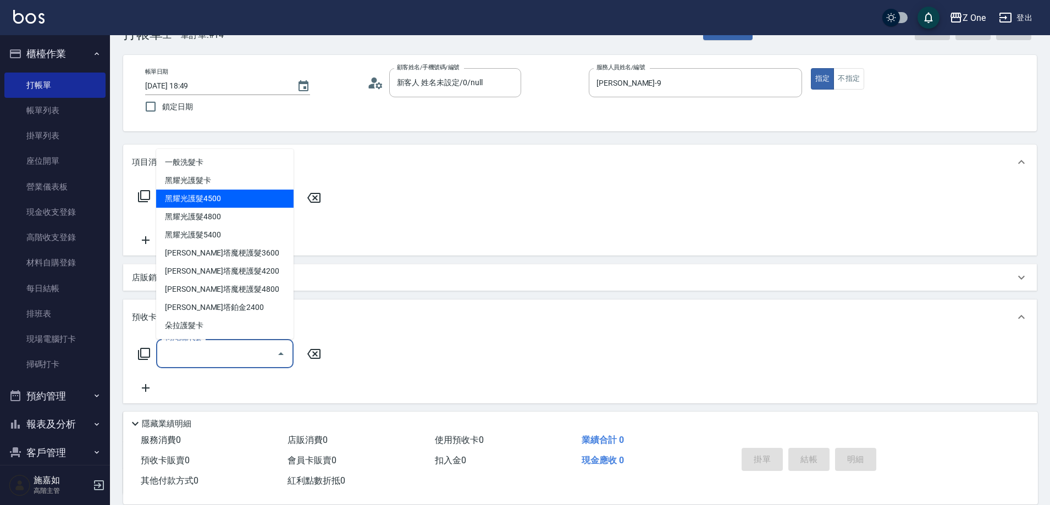
click at [192, 202] on span "黑耀光護髮4500" at bounding box center [224, 199] width 137 height 18
type input "黑耀光護髮4500(811)"
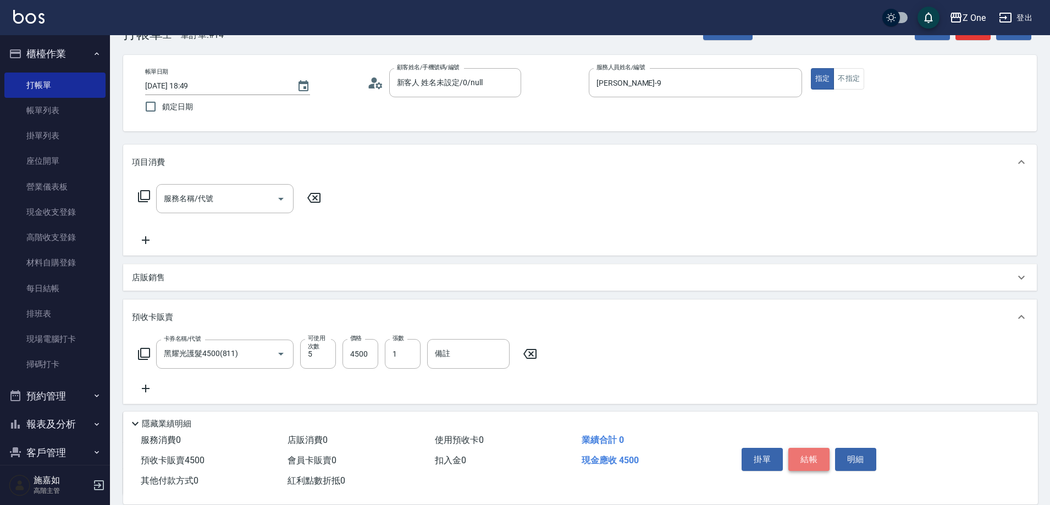
click at [814, 455] on button "結帳" at bounding box center [808, 459] width 41 height 23
type input "[DATE] 19:09"
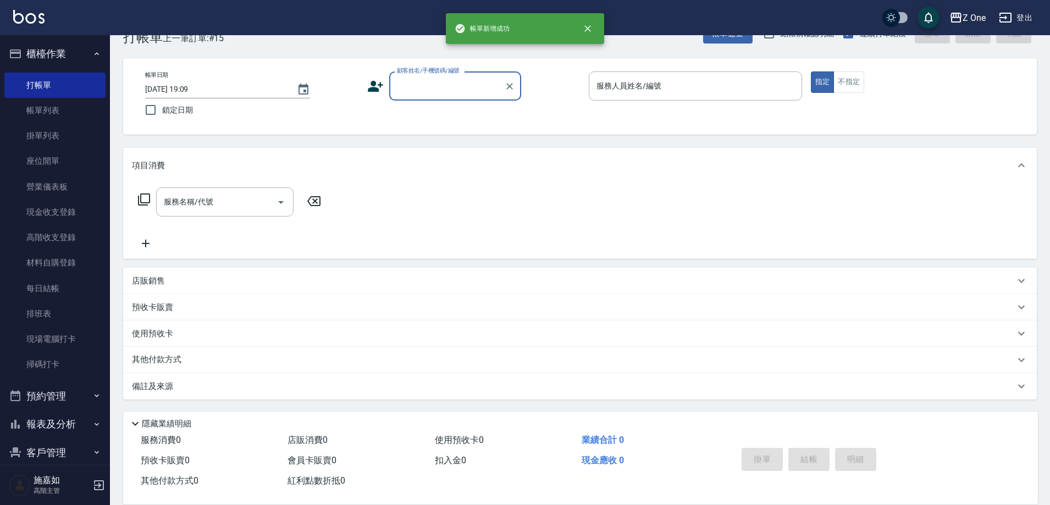
scroll to position [30, 0]
type input "新客人 姓名未設定/0/null"
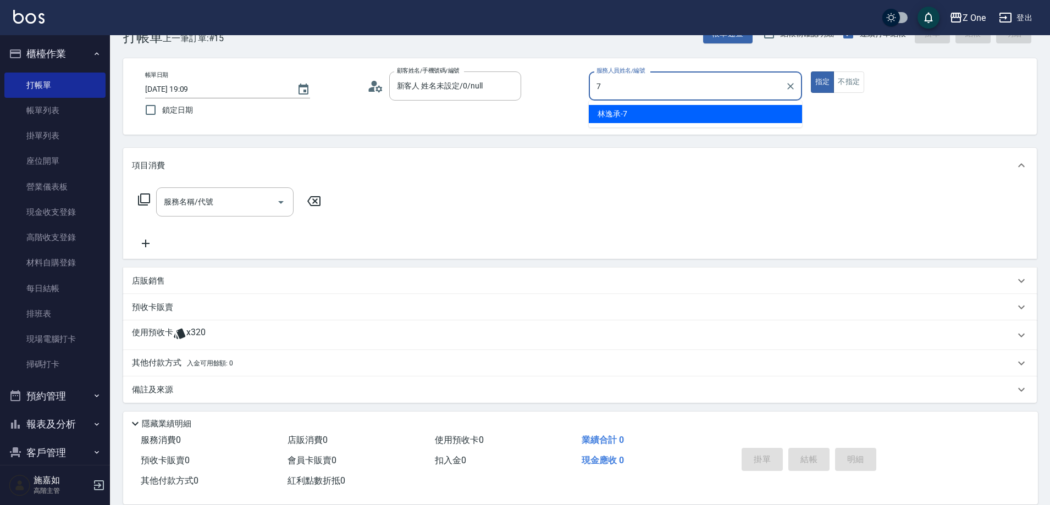
type input "[PERSON_NAME]-7"
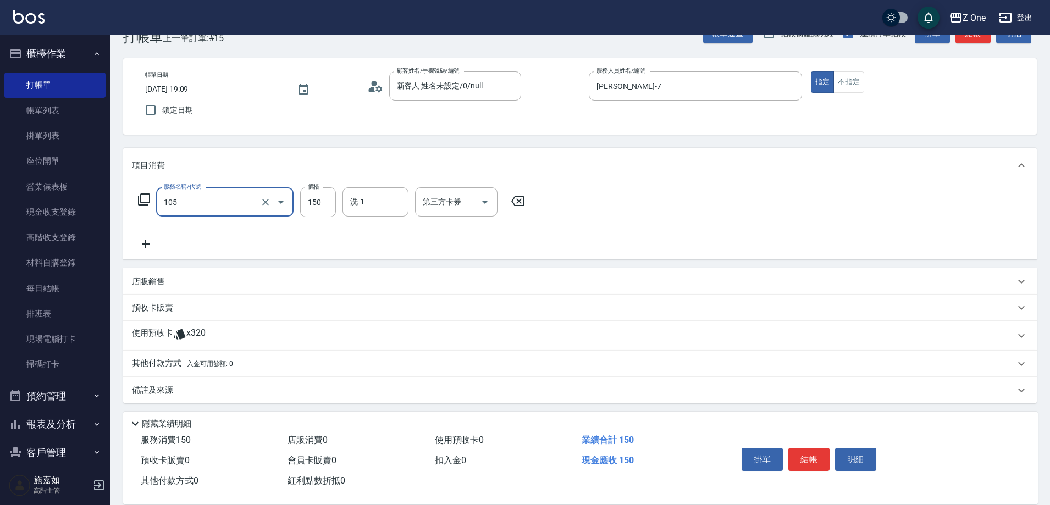
type input "洗髮$150(105)"
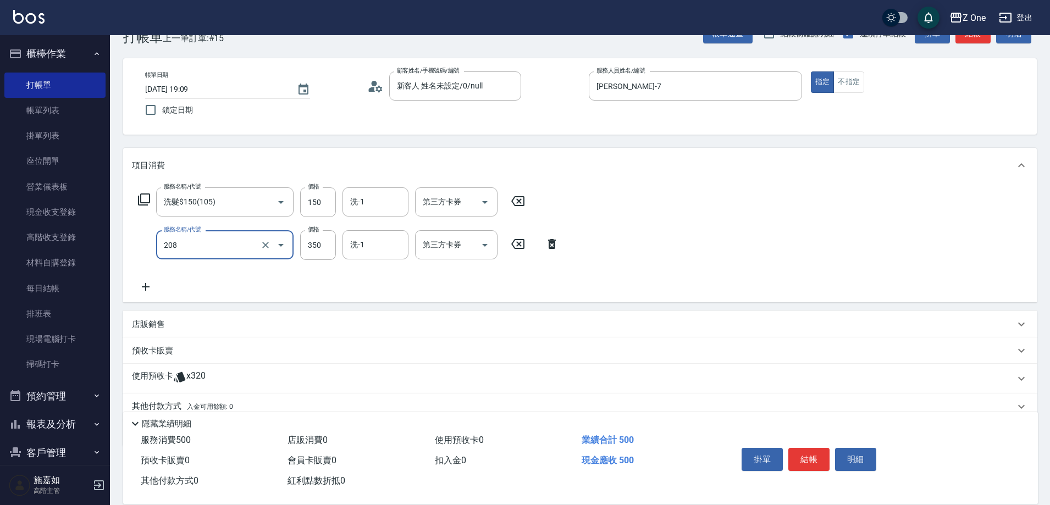
type input "剪髮$350(208)"
click at [813, 449] on button "結帳" at bounding box center [808, 459] width 41 height 23
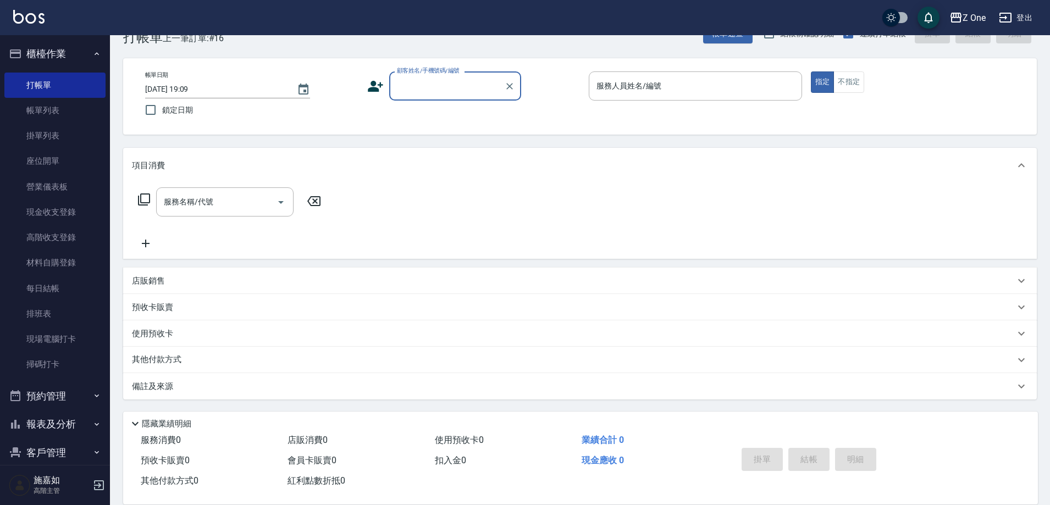
click at [93, 56] on icon "button" at bounding box center [96, 53] width 9 height 9
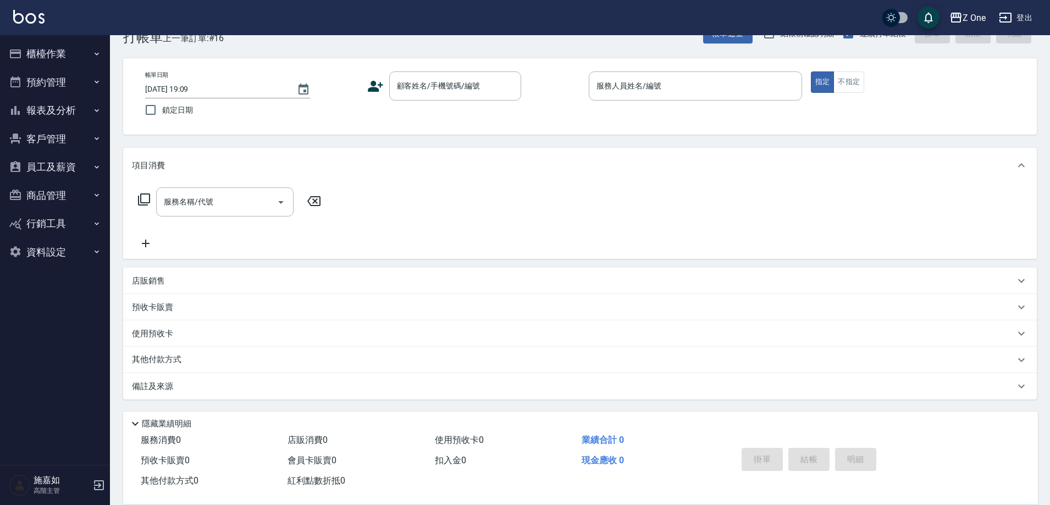
click at [90, 109] on button "報表及分析" at bounding box center [54, 110] width 101 height 29
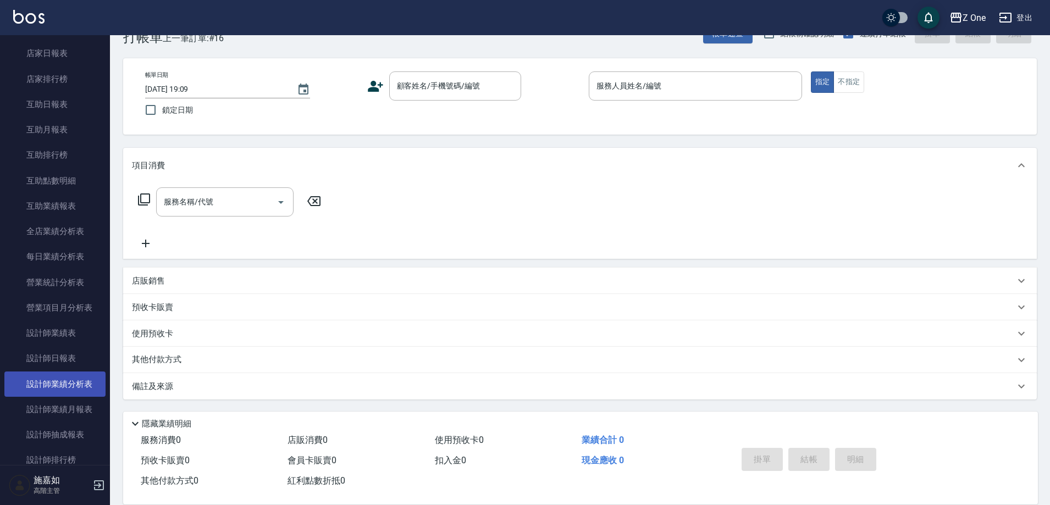
scroll to position [165, 0]
click at [66, 360] on link "設計師日報表" at bounding box center [54, 357] width 101 height 25
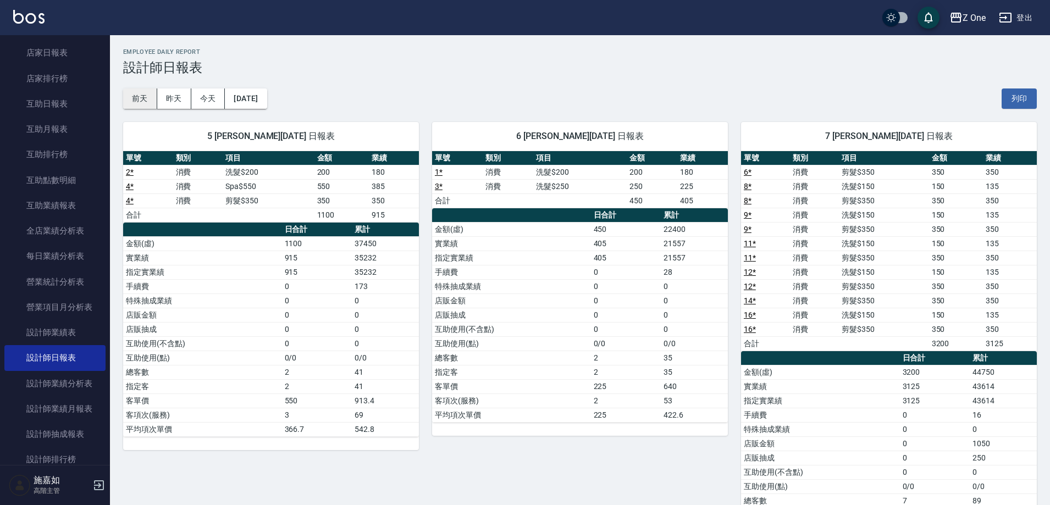
click at [136, 103] on button "前天" at bounding box center [140, 99] width 34 height 20
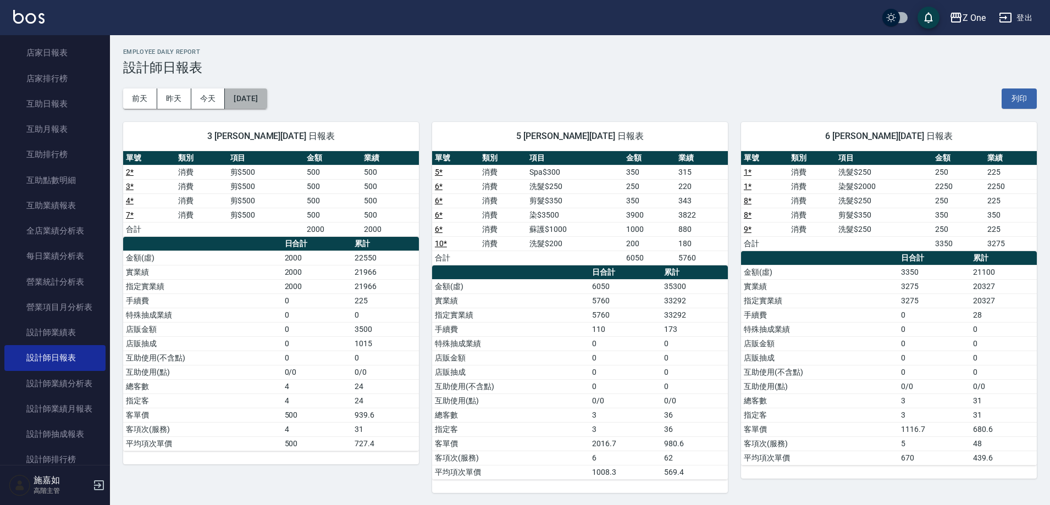
click at [267, 102] on button "[DATE]" at bounding box center [246, 99] width 42 height 20
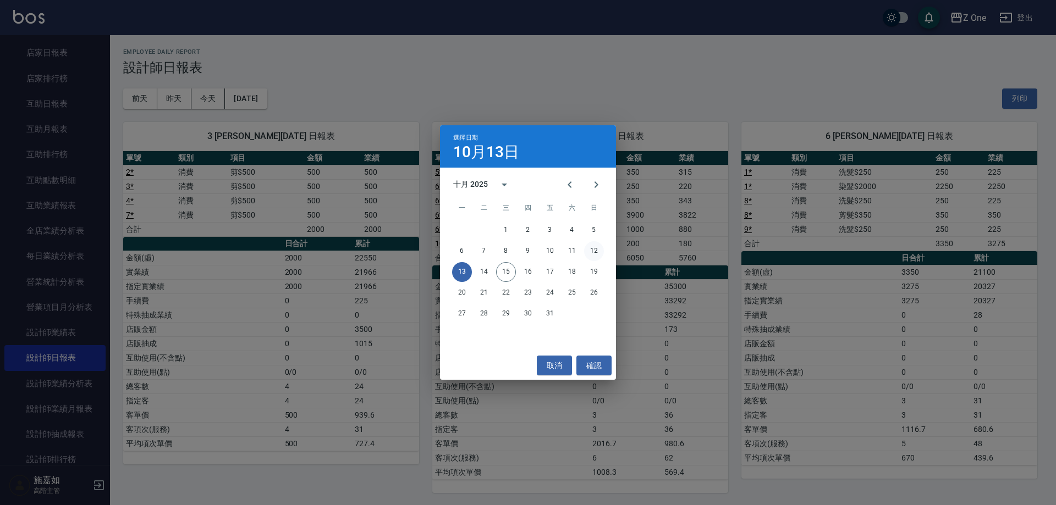
click at [600, 249] on button "12" at bounding box center [594, 251] width 20 height 20
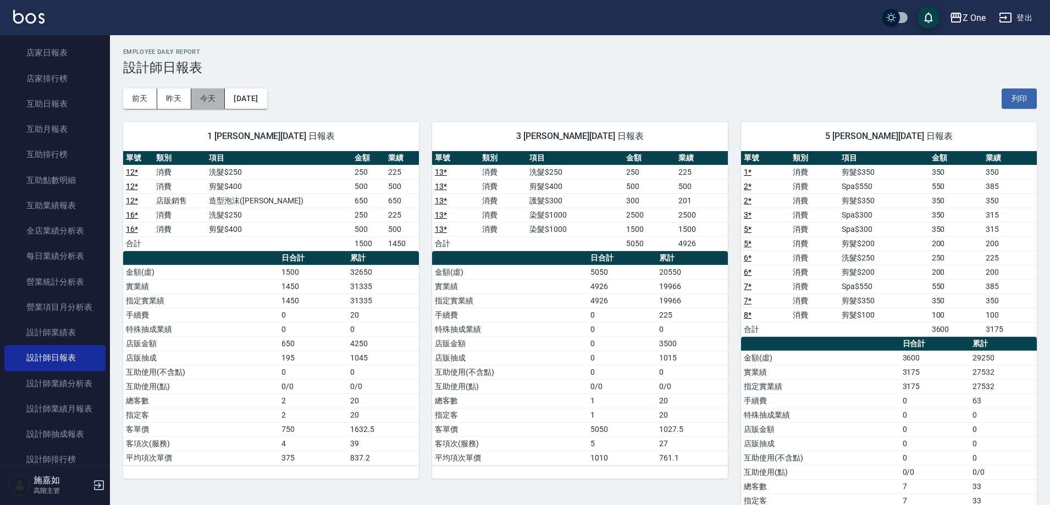
click at [196, 102] on button "今天" at bounding box center [208, 99] width 34 height 20
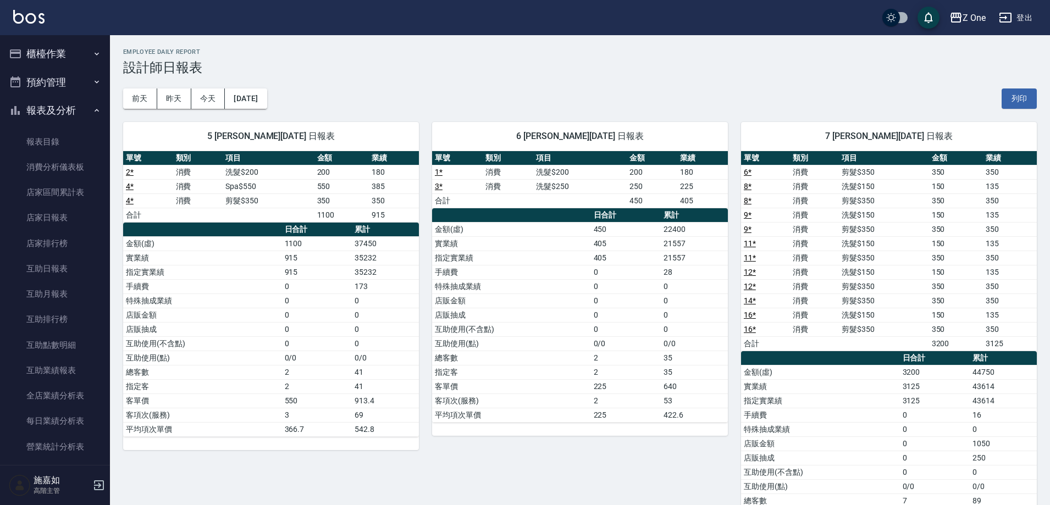
click at [92, 108] on icon "button" at bounding box center [96, 110] width 9 height 9
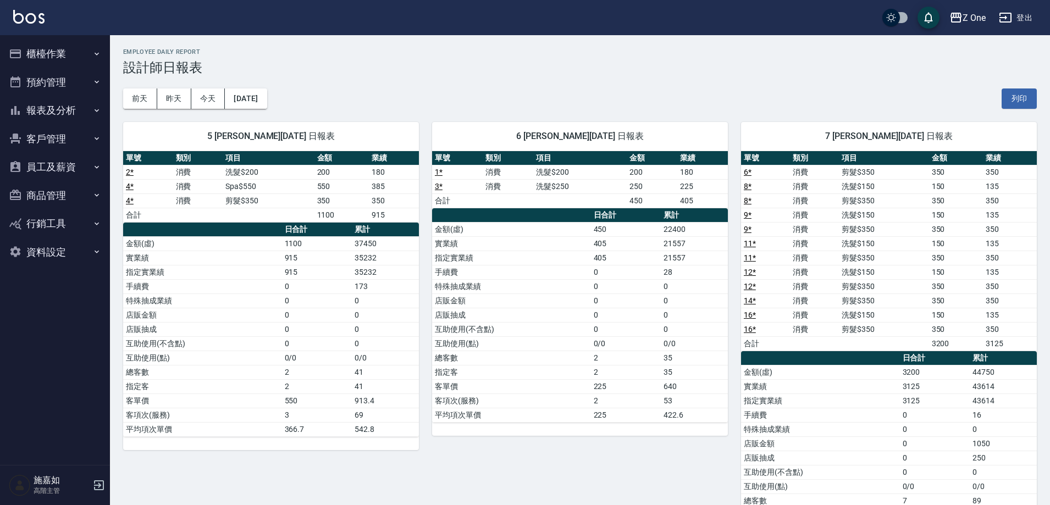
click at [92, 54] on button "櫃檯作業" at bounding box center [54, 54] width 101 height 29
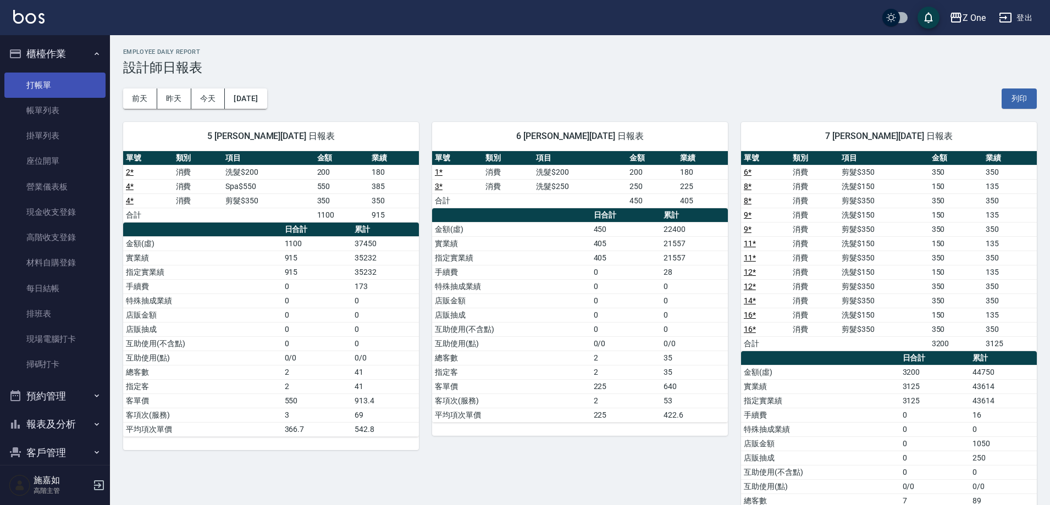
click at [84, 90] on link "打帳單" at bounding box center [54, 85] width 101 height 25
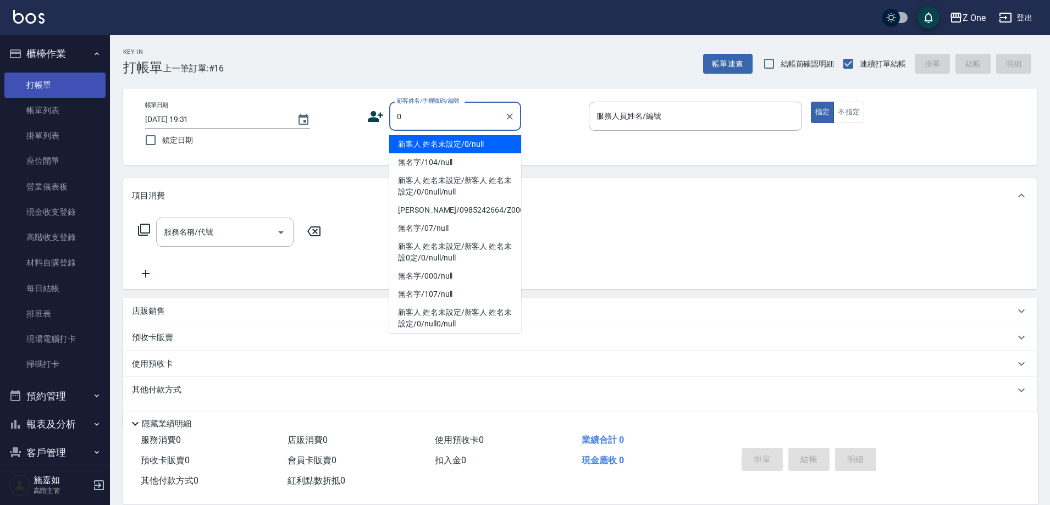
type input "新客人 姓名未設定/0/null"
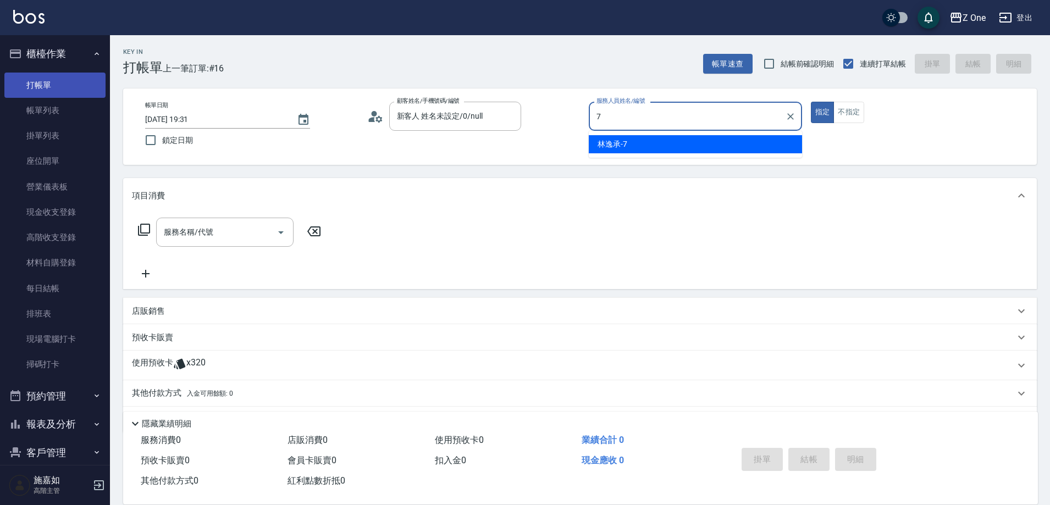
type input "[PERSON_NAME]-7"
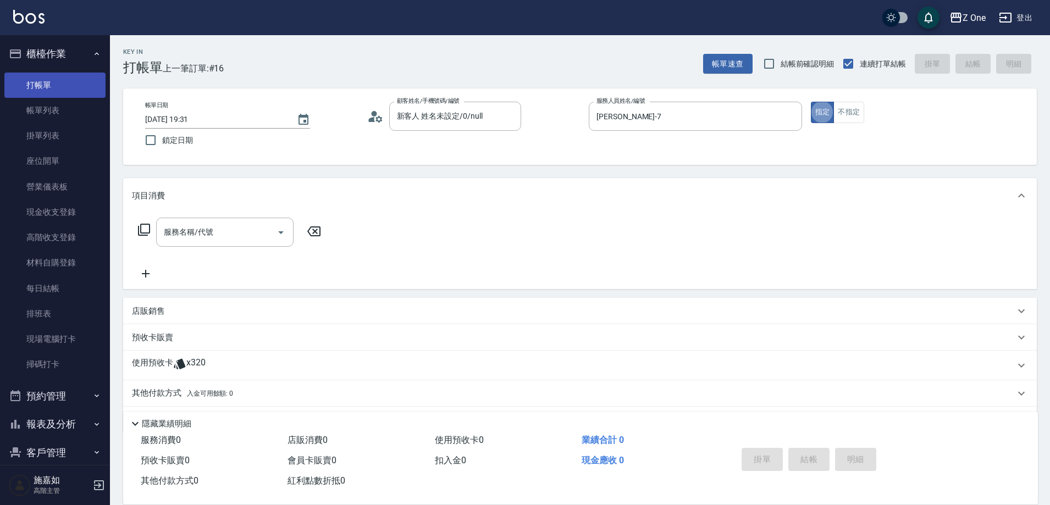
type button "true"
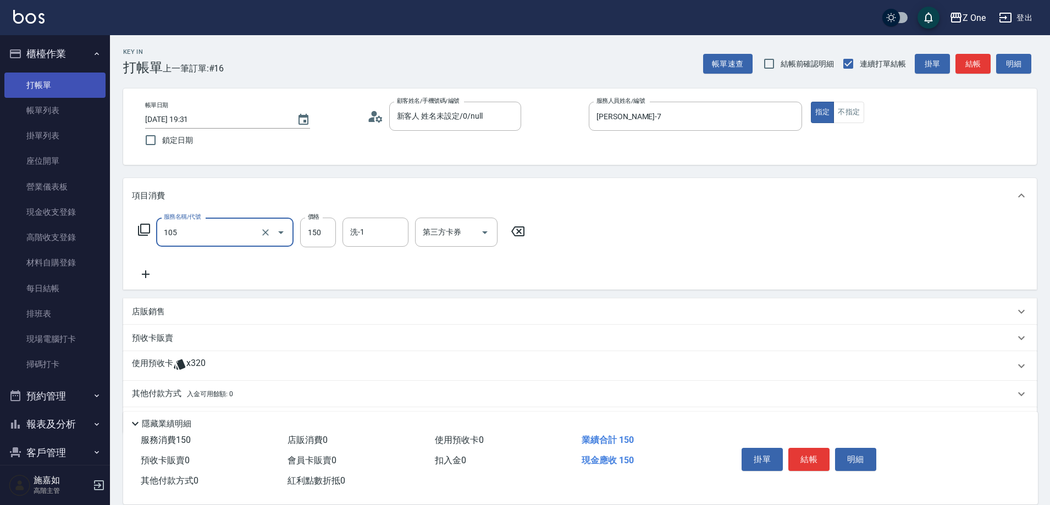
type input "洗髮$150(105)"
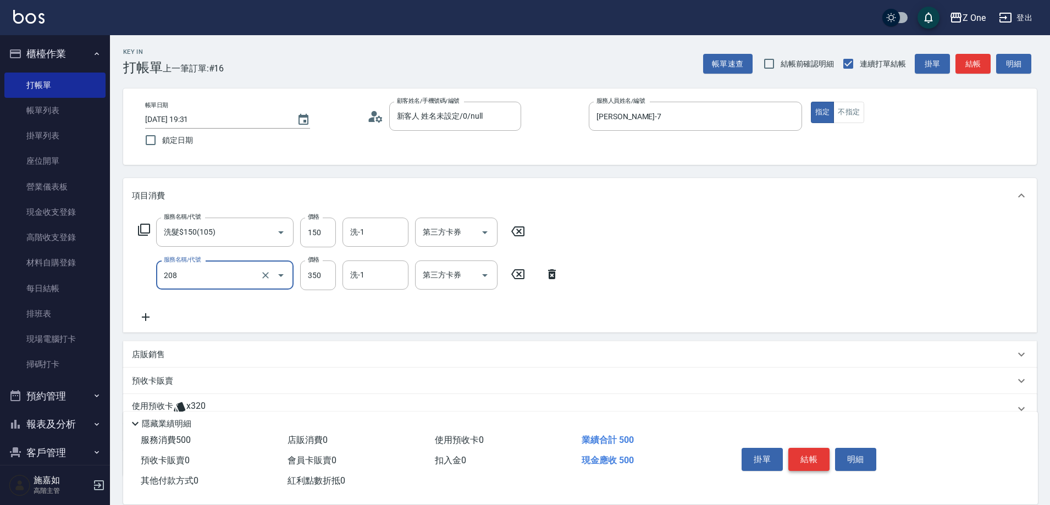
type input "剪髮$350(208)"
click at [812, 460] on button "結帳" at bounding box center [808, 459] width 41 height 23
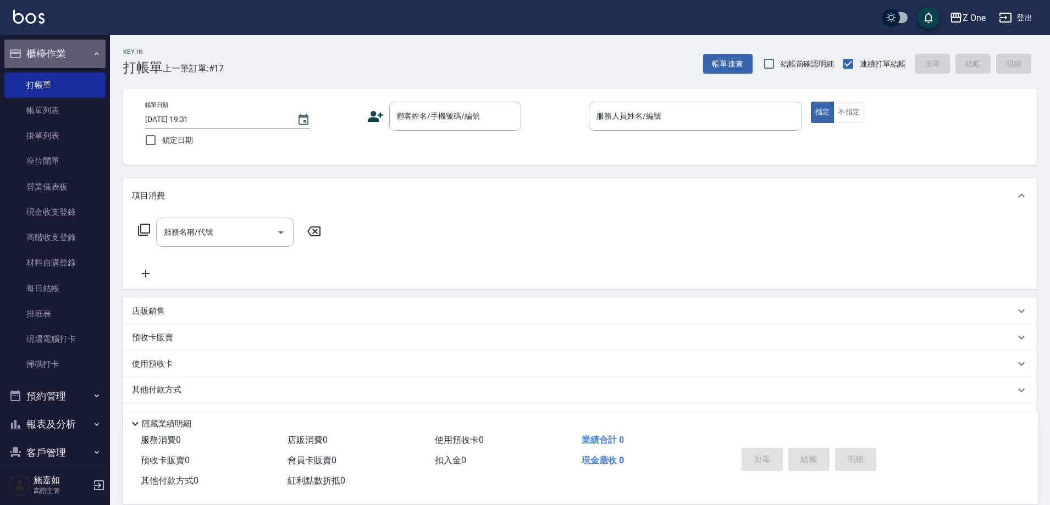
click at [82, 47] on button "櫃檯作業" at bounding box center [54, 54] width 101 height 29
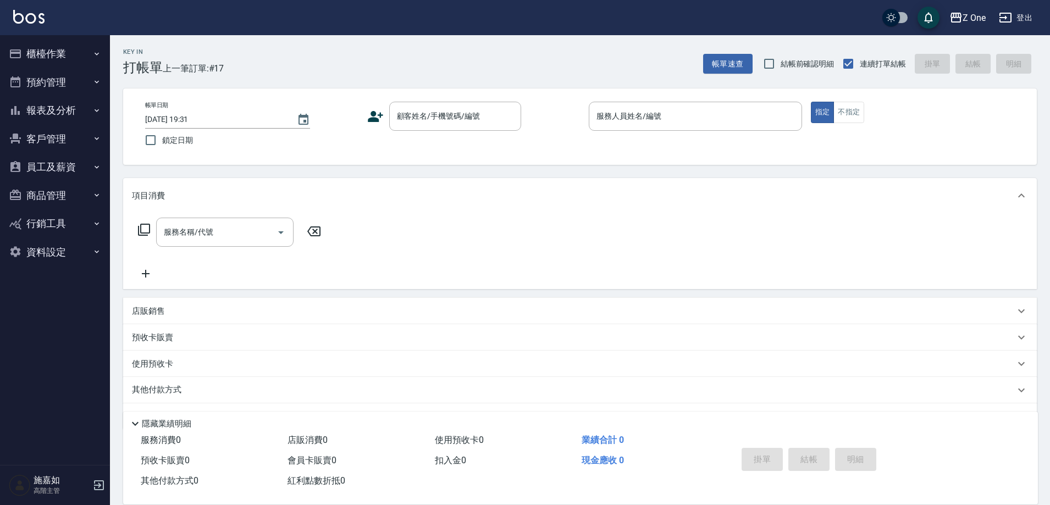
click at [97, 109] on icon "button" at bounding box center [96, 110] width 9 height 9
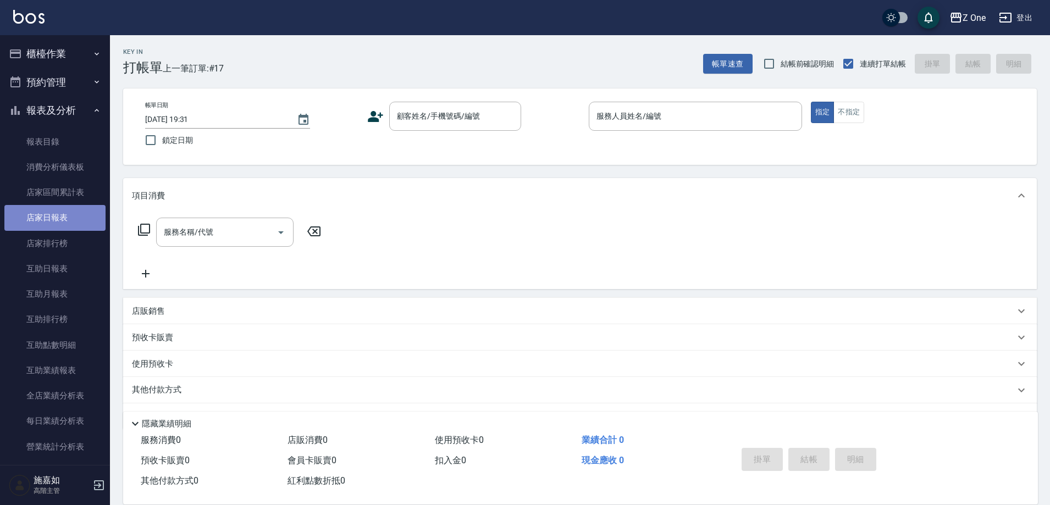
click at [71, 213] on link "店家日報表" at bounding box center [54, 217] width 101 height 25
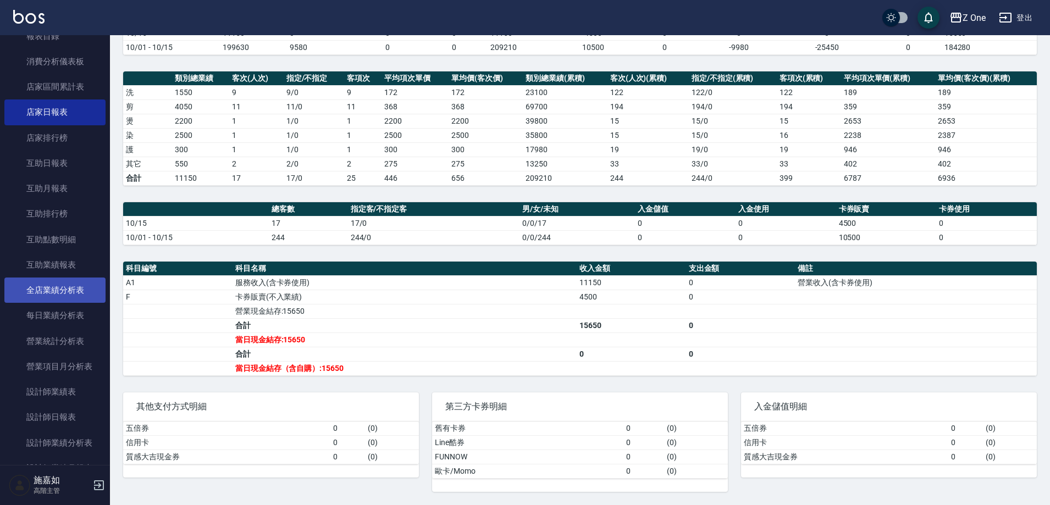
scroll to position [110, 0]
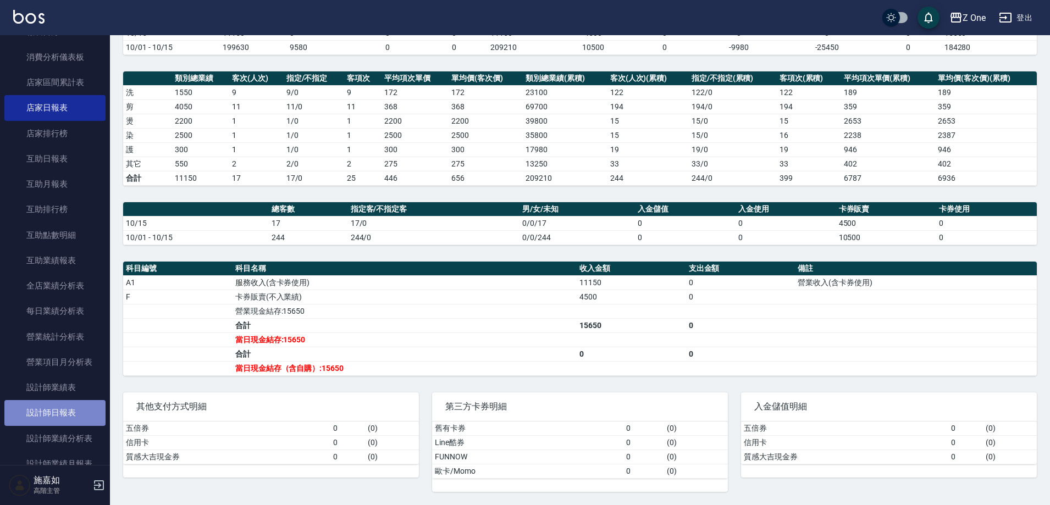
click at [68, 415] on link "設計師日報表" at bounding box center [54, 412] width 101 height 25
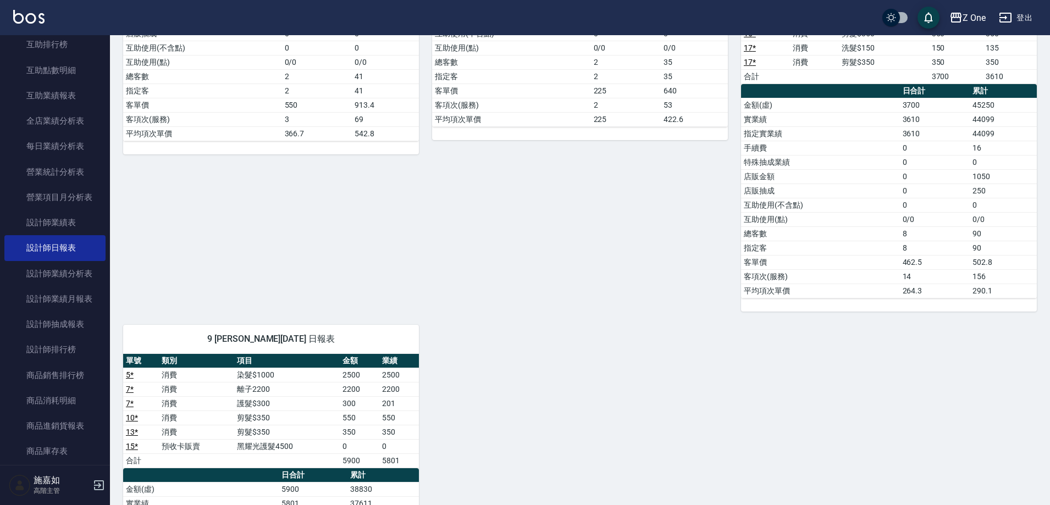
scroll to position [110, 0]
